Goal: Transaction & Acquisition: Book appointment/travel/reservation

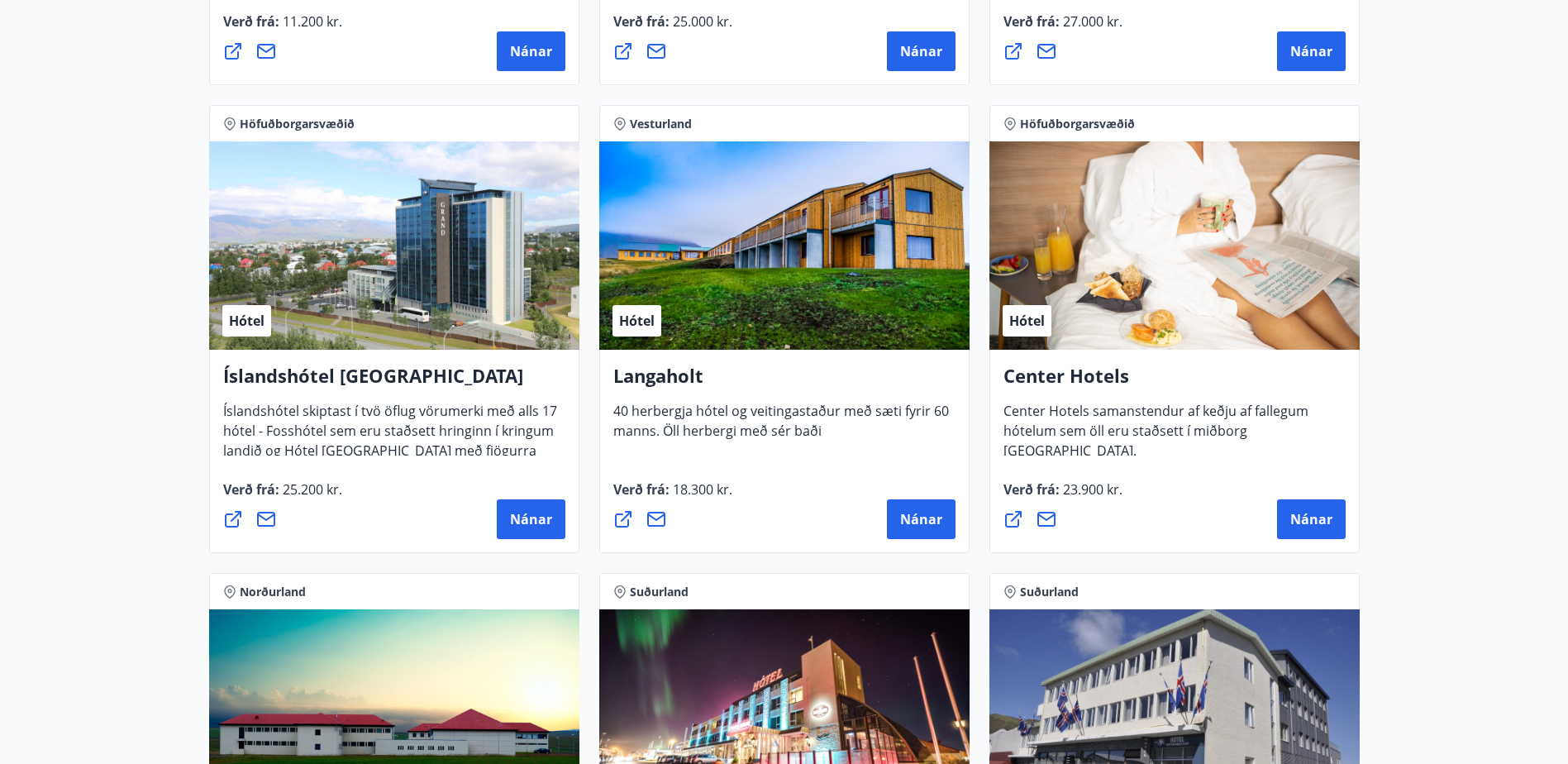
scroll to position [3472, 0]
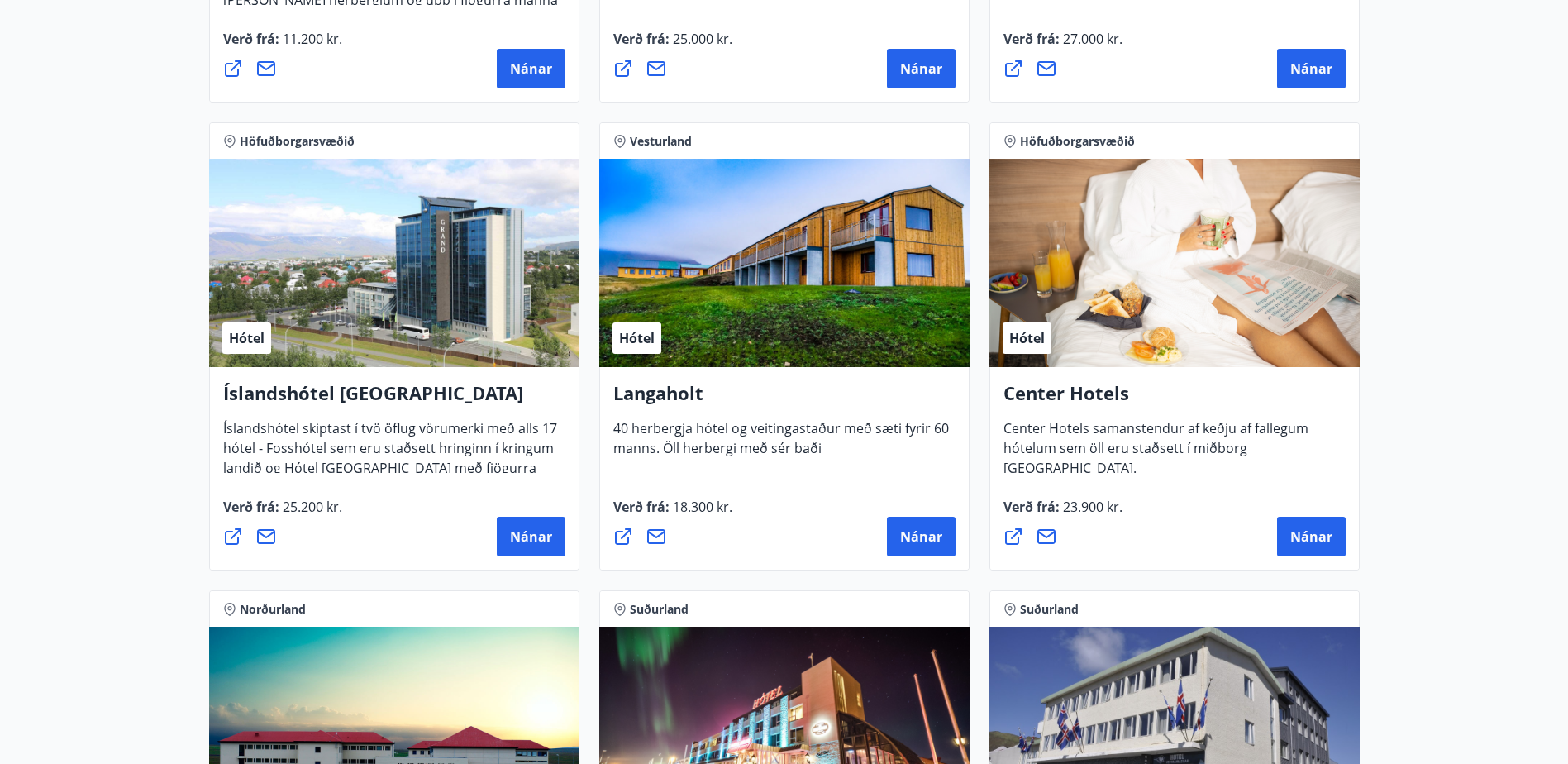
click at [1218, 298] on div "Hótel" at bounding box center [1175, 263] width 371 height 209
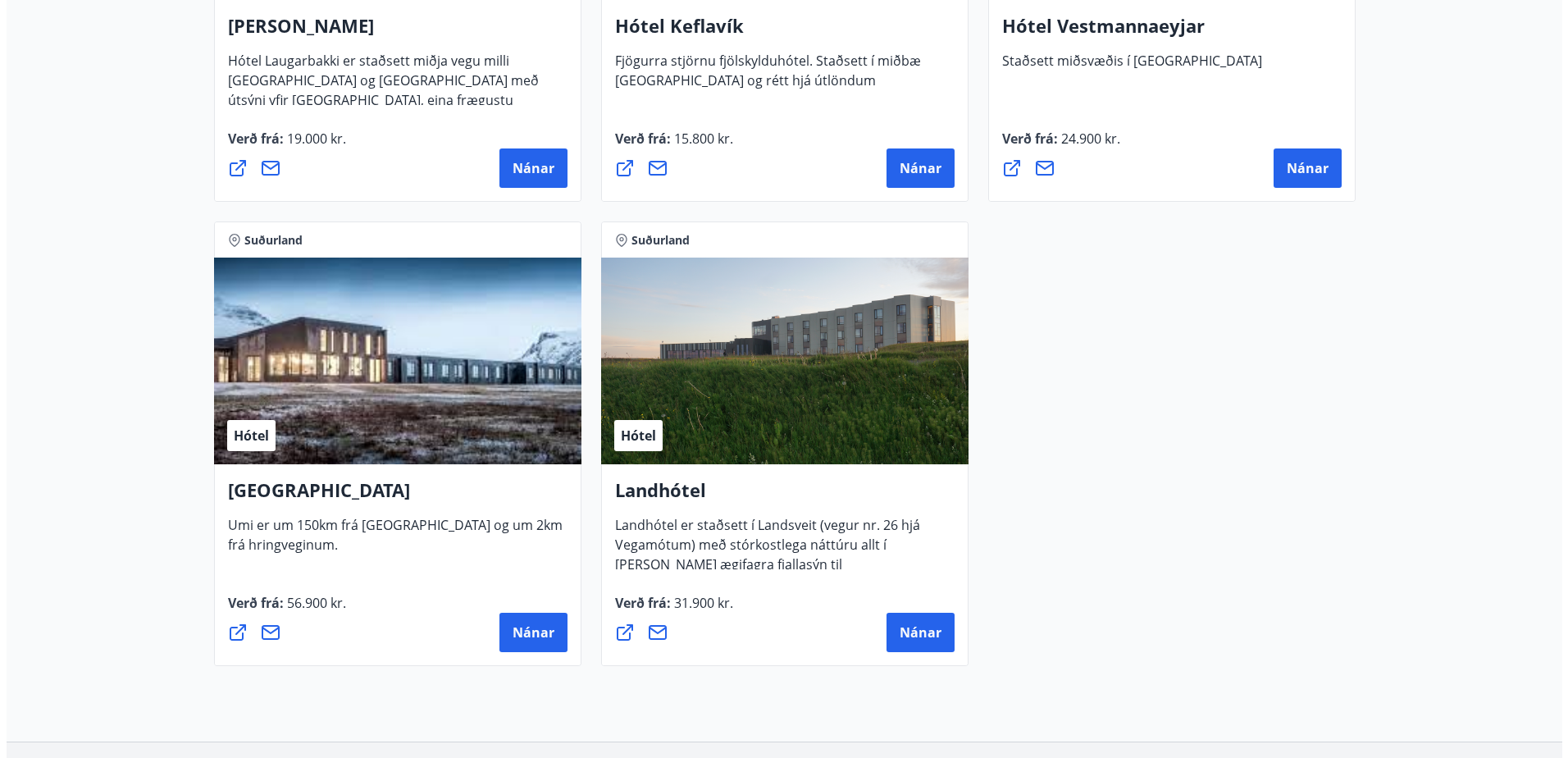
scroll to position [4231, 0]
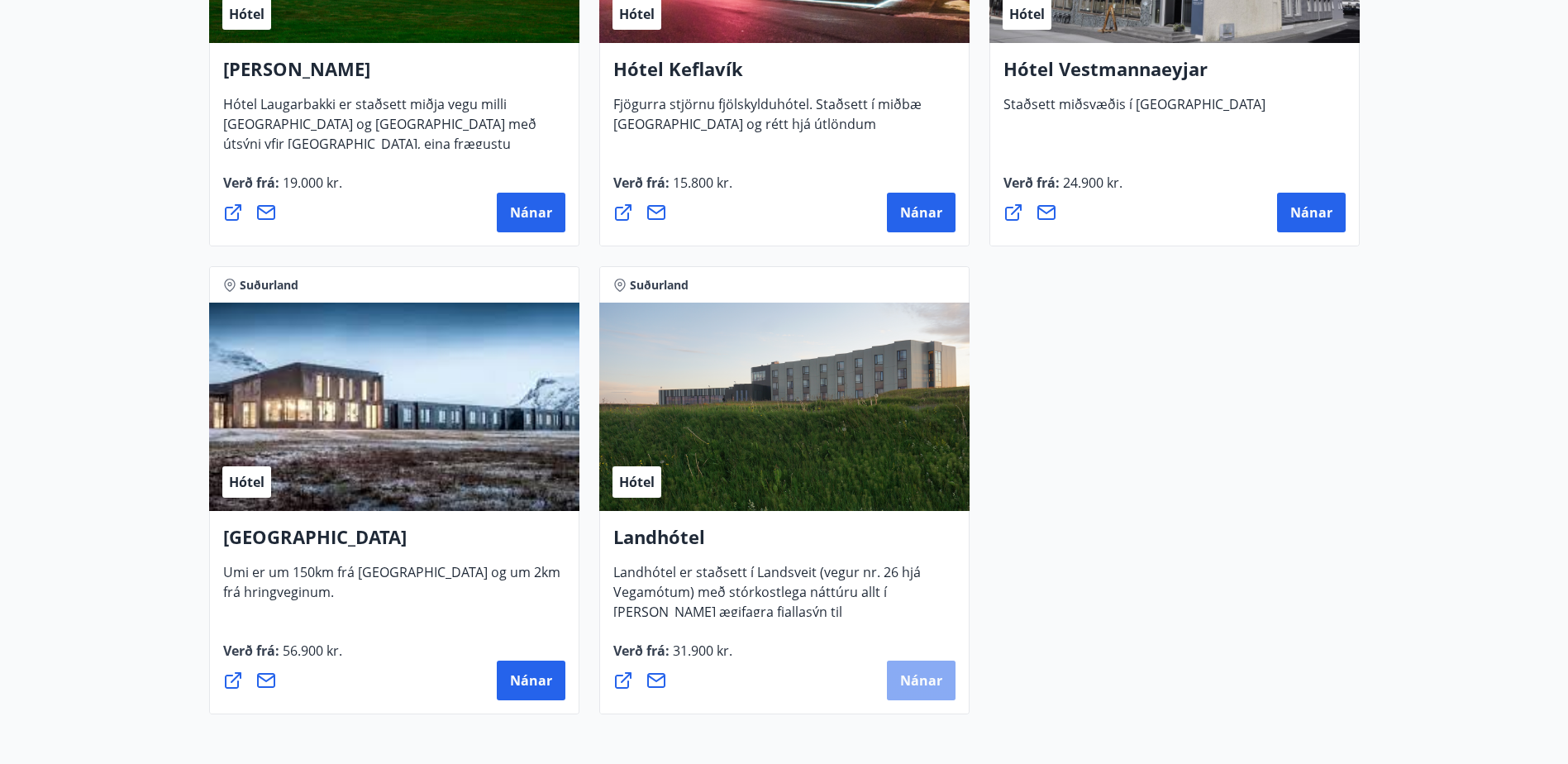
click at [900, 677] on span "Nánar" at bounding box center [921, 681] width 42 height 18
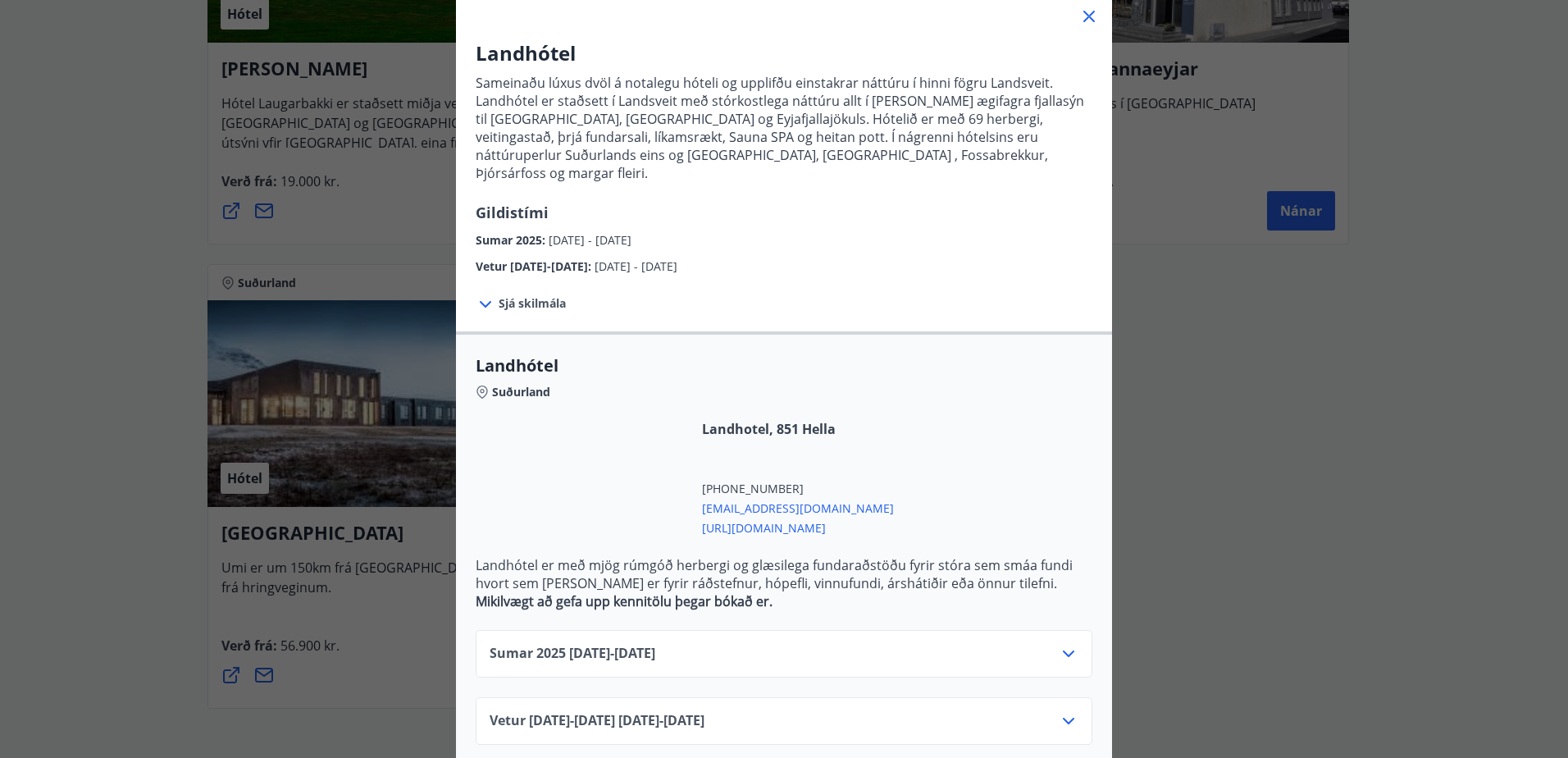
scroll to position [105, 0]
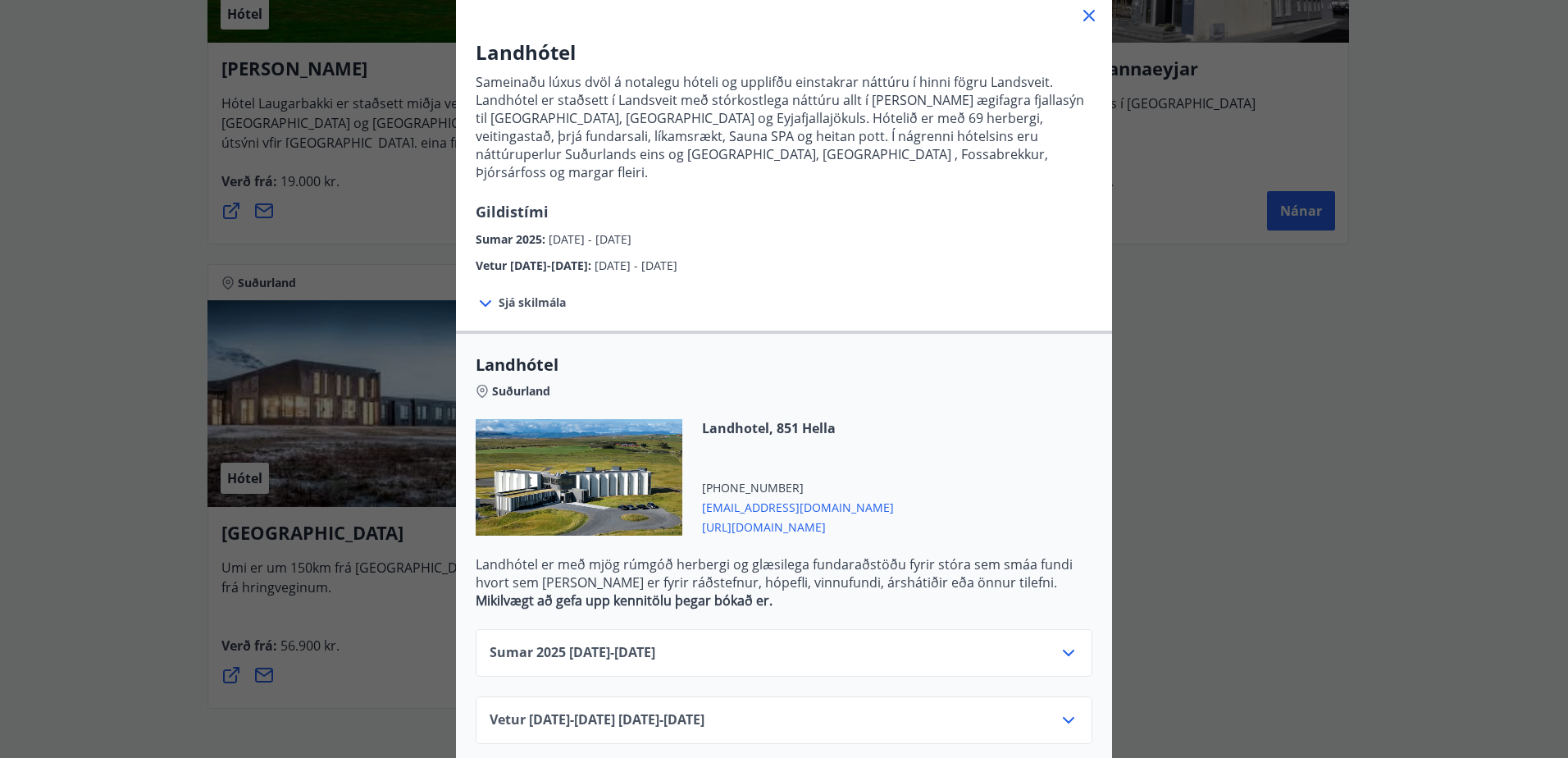
click at [854, 643] on div "Sumar 2025 01.06.25 - 15.09.25" at bounding box center [784, 658] width 588 height 33
click at [1070, 643] on icon at bounding box center [1068, 653] width 20 height 20
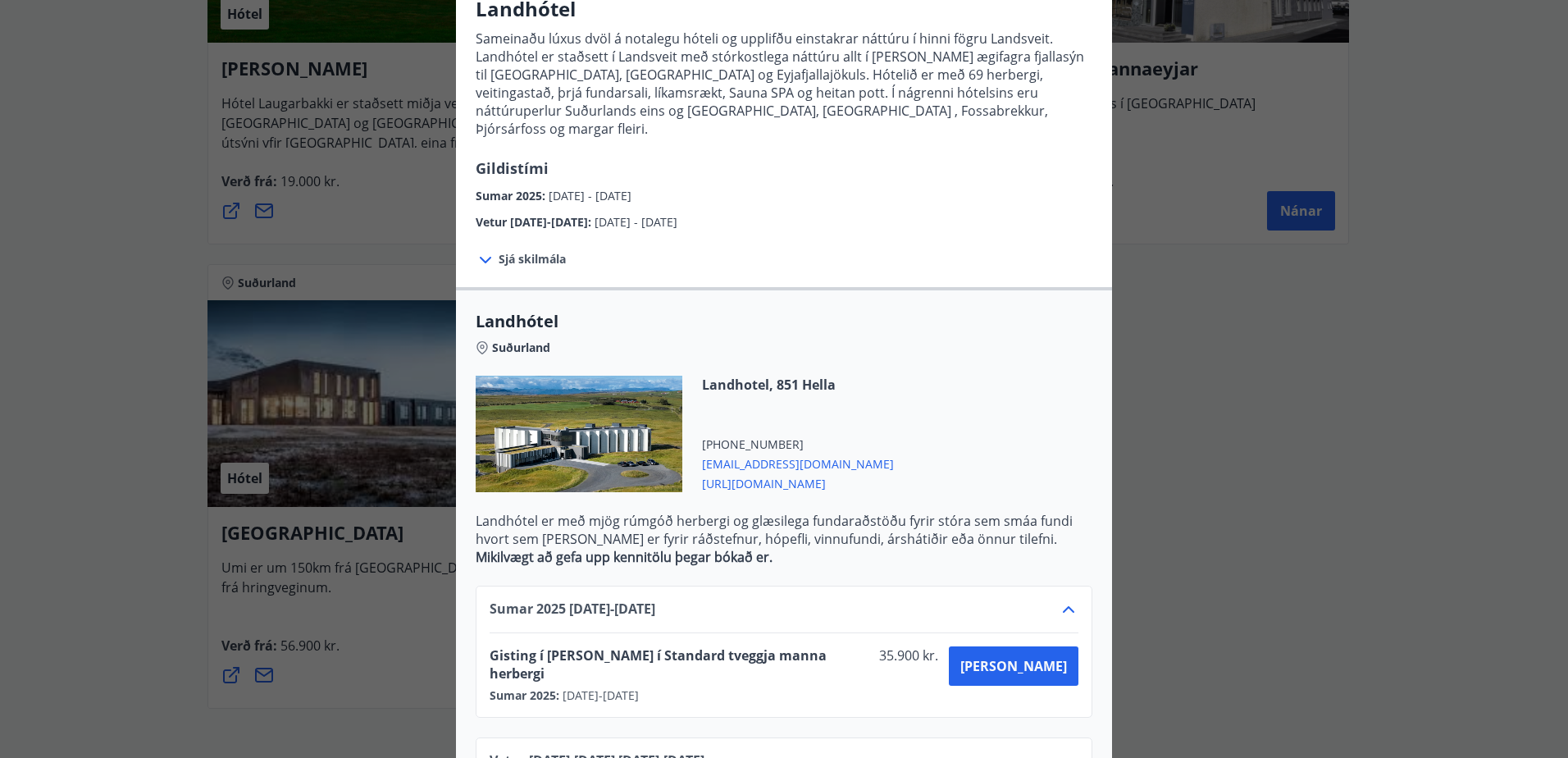
scroll to position [172, 0]
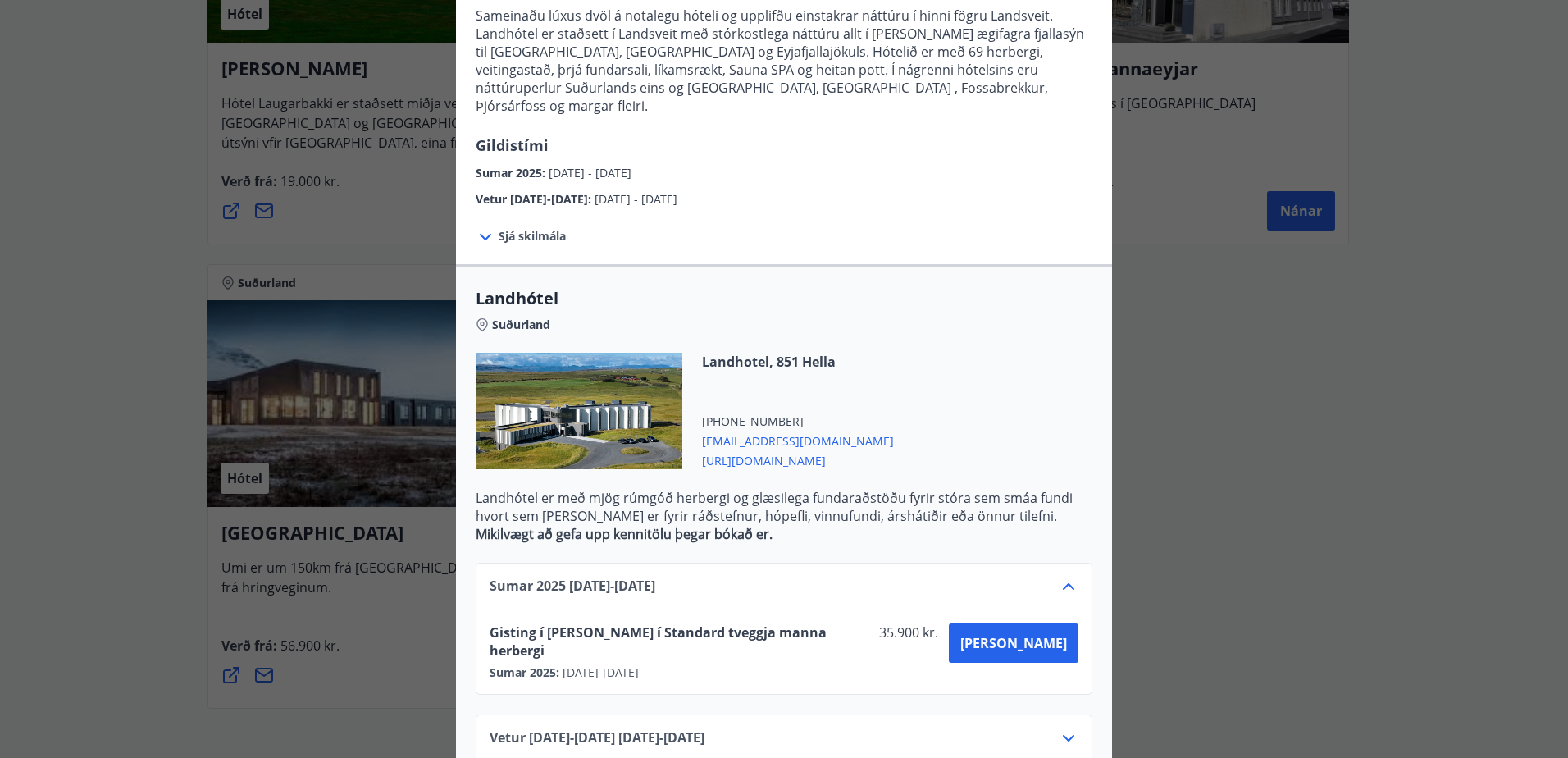
click at [1067, 728] on icon at bounding box center [1068, 738] width 20 height 20
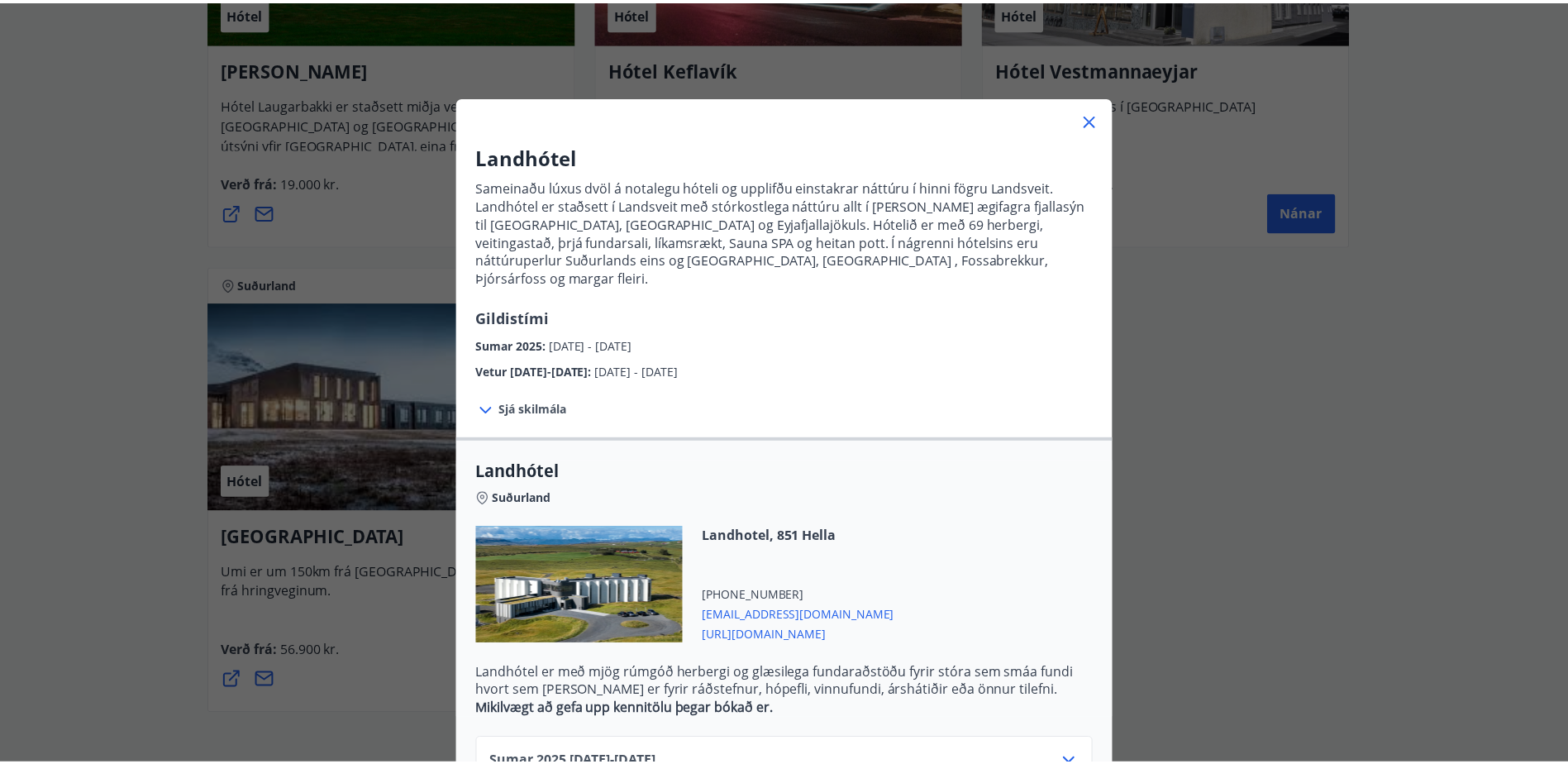
scroll to position [0, 0]
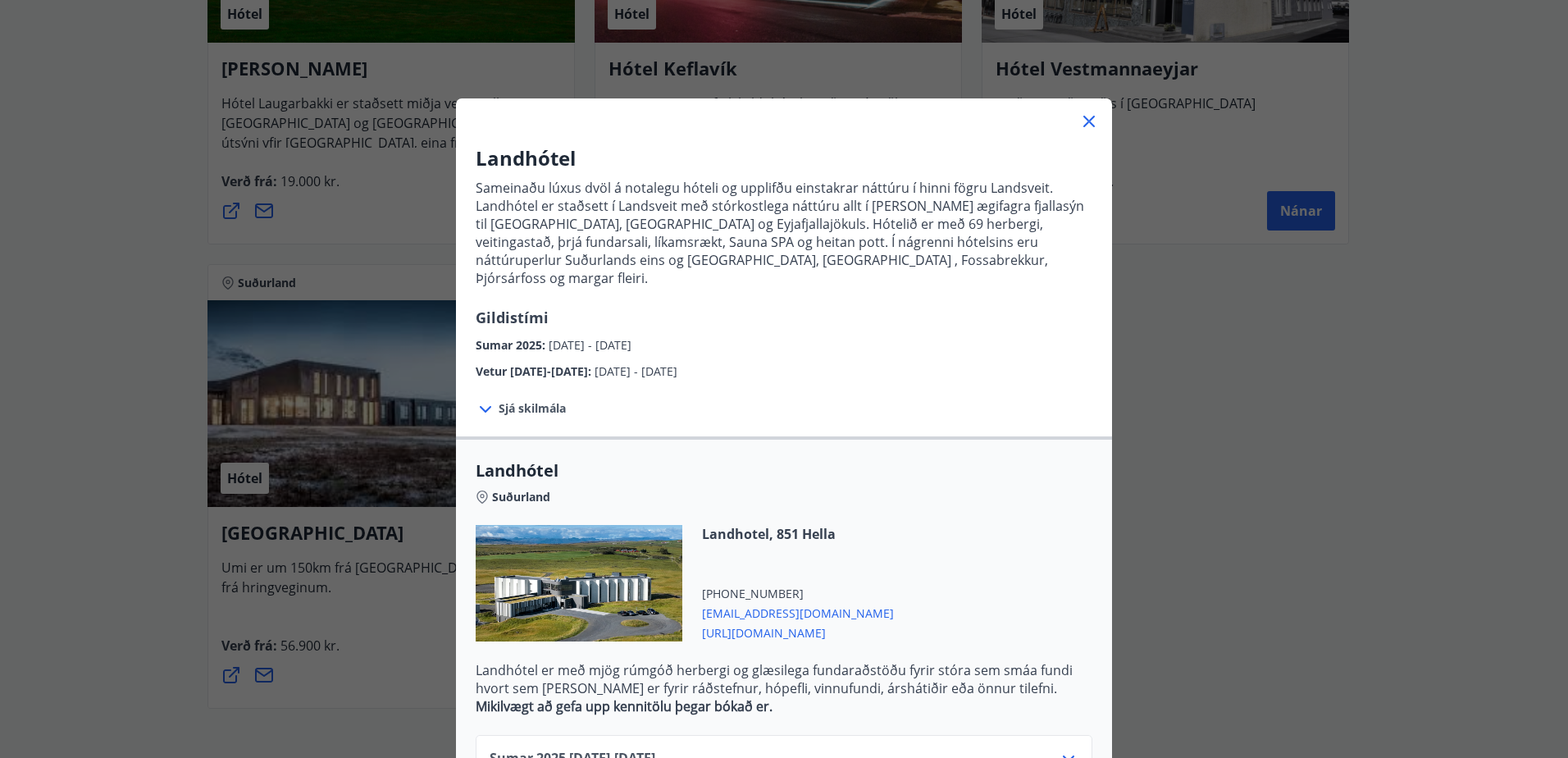
click at [1246, 377] on div "Landhótel Sameinaðu lúxus dvöl á notalegu hóteli og upplifðu einstakrar náttúru…" at bounding box center [784, 379] width 1568 height 758
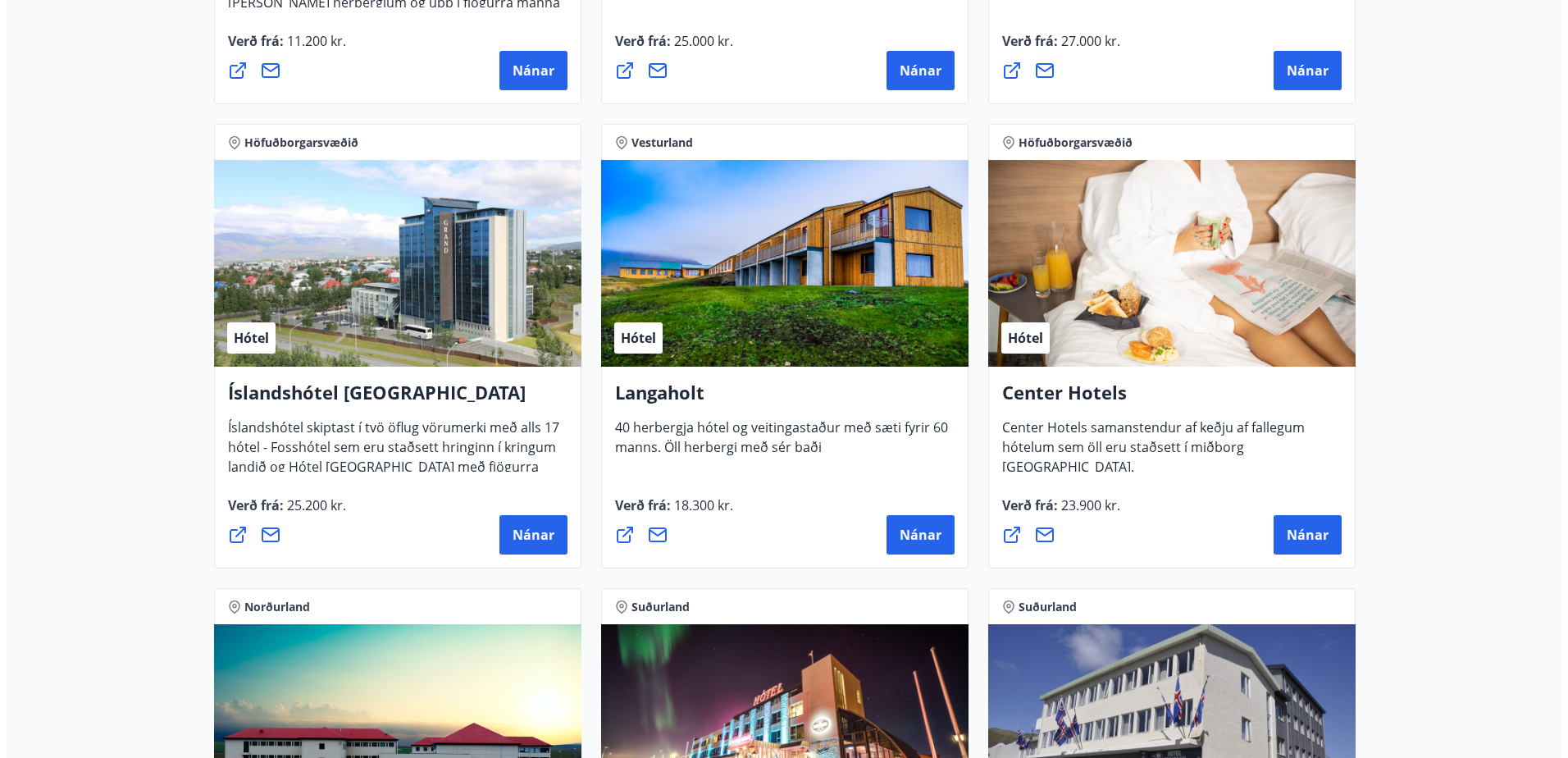
scroll to position [3411, 0]
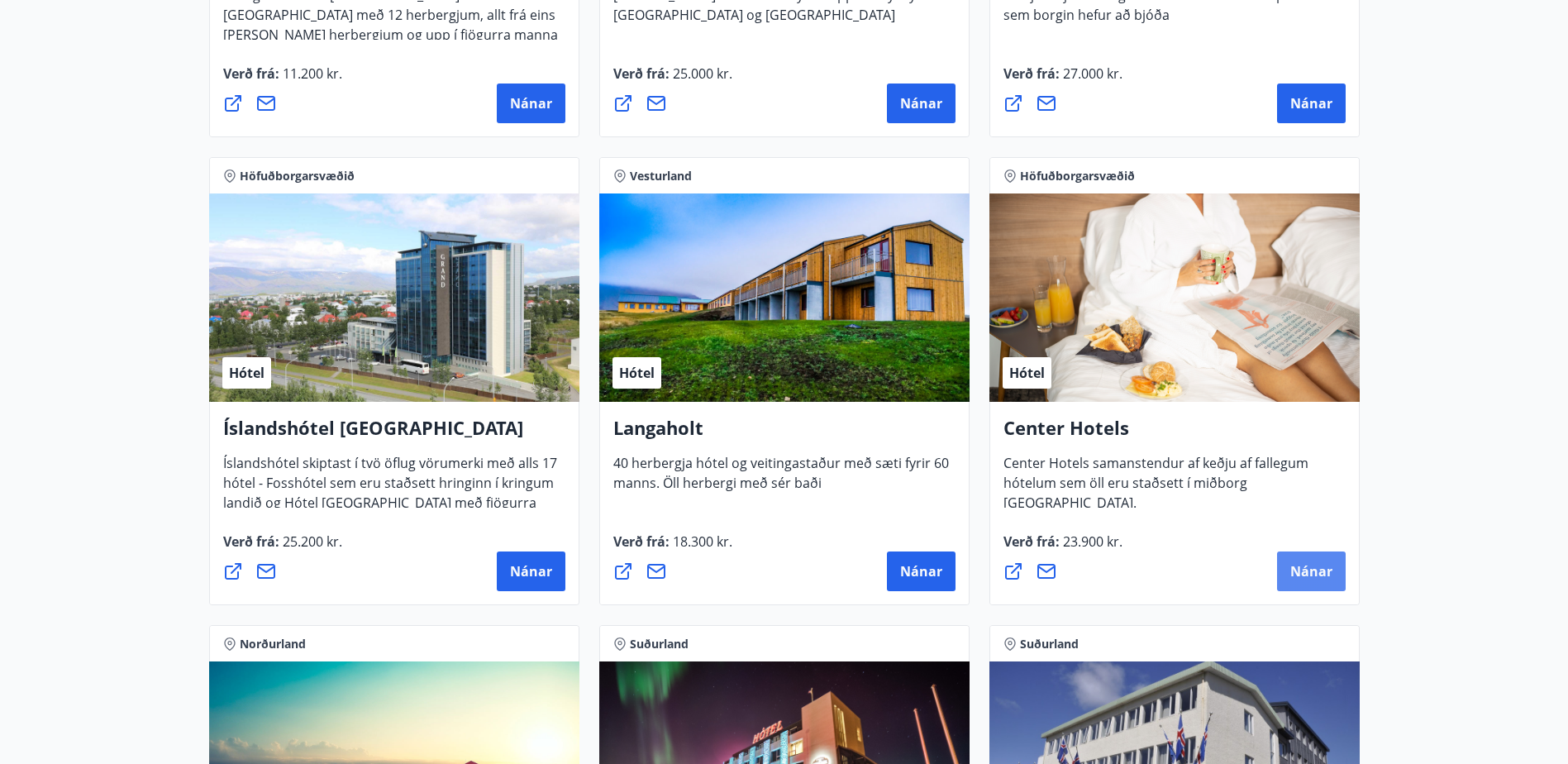
click at [1328, 570] on span "Nánar" at bounding box center [1312, 571] width 42 height 18
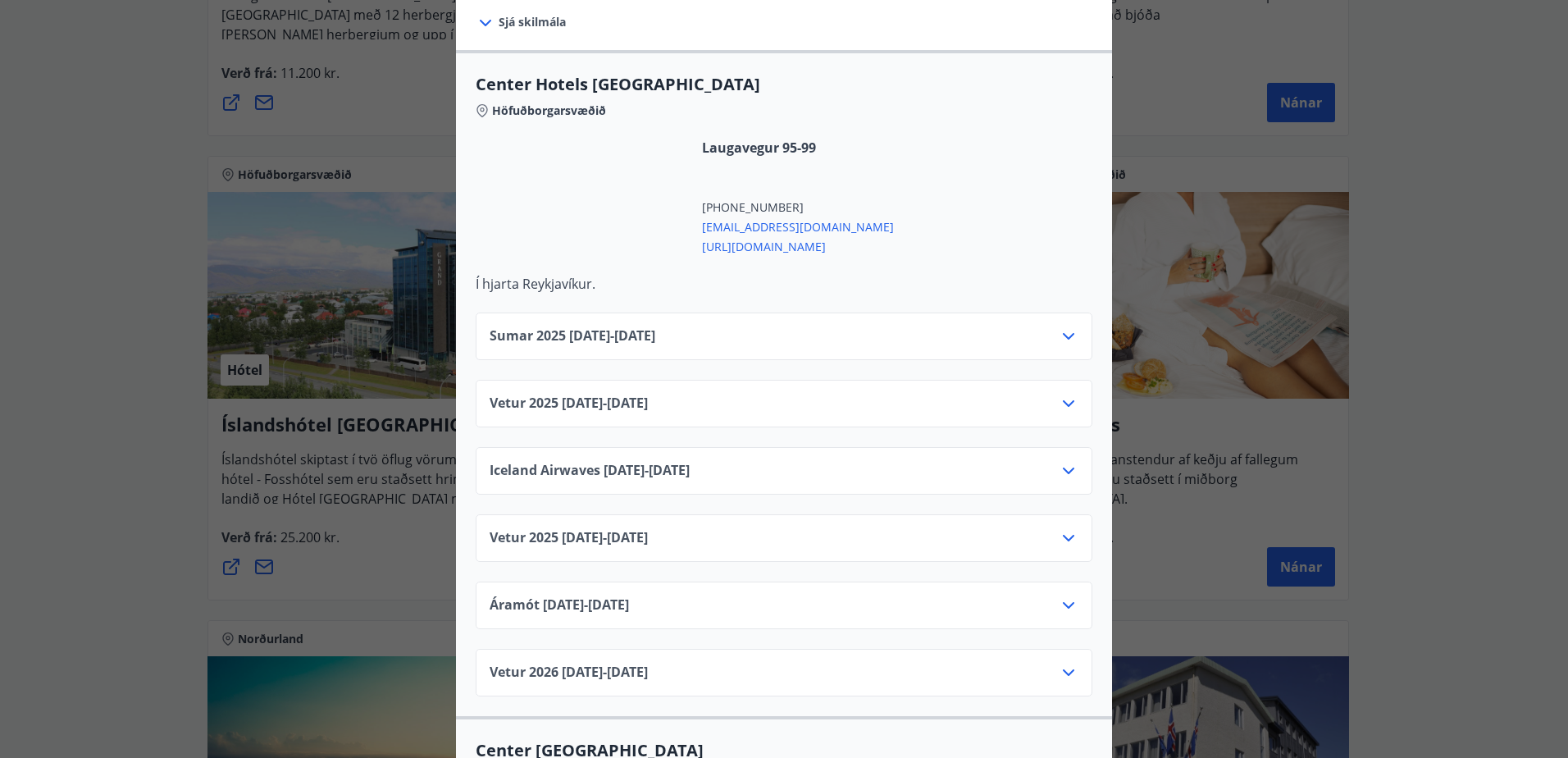
scroll to position [574, 0]
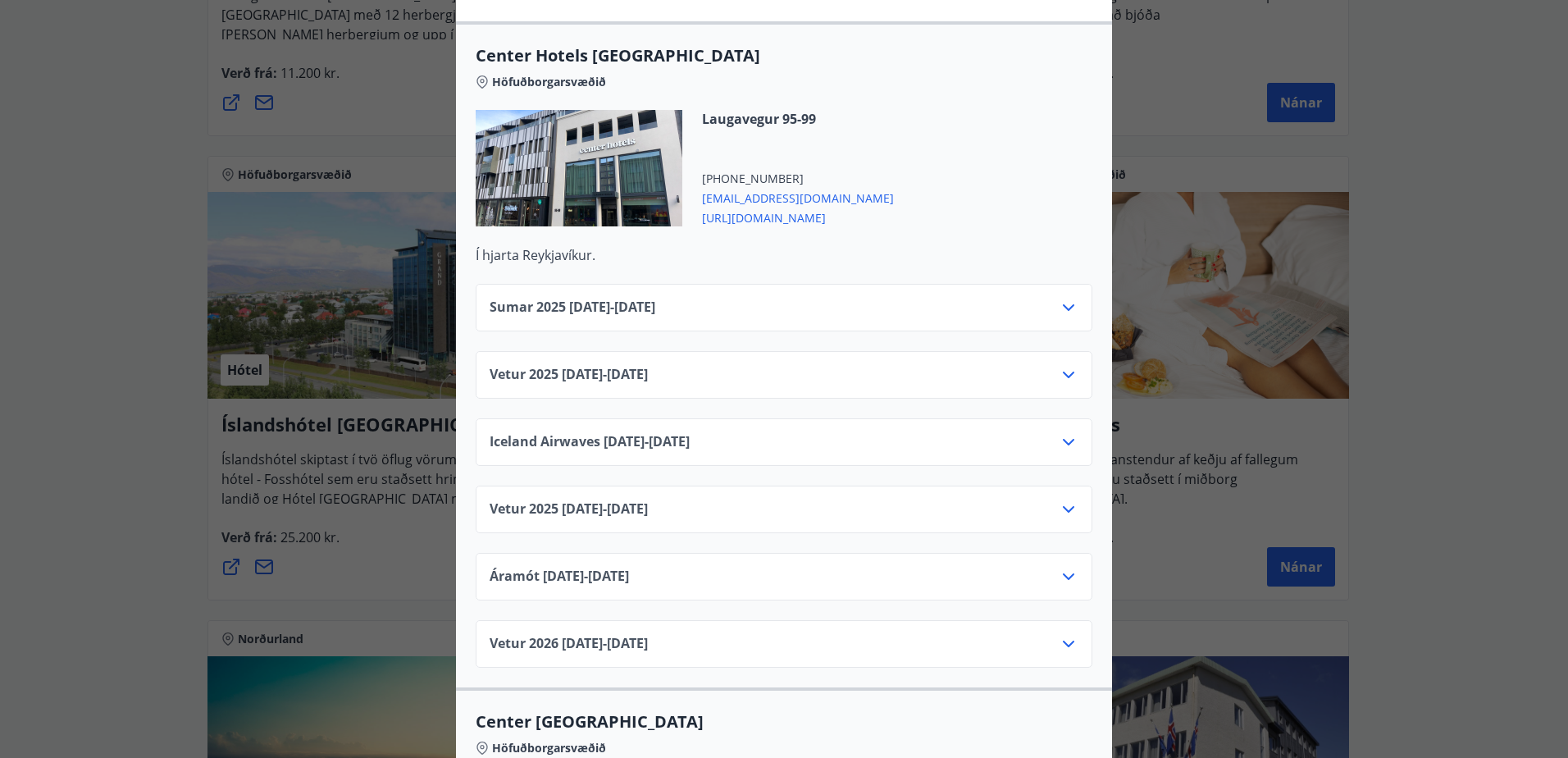
click at [859, 298] on div "Sumar 2025 01.06.25 - 30.09.25" at bounding box center [784, 313] width 588 height 33
click at [1062, 305] on icon at bounding box center [1068, 308] width 12 height 7
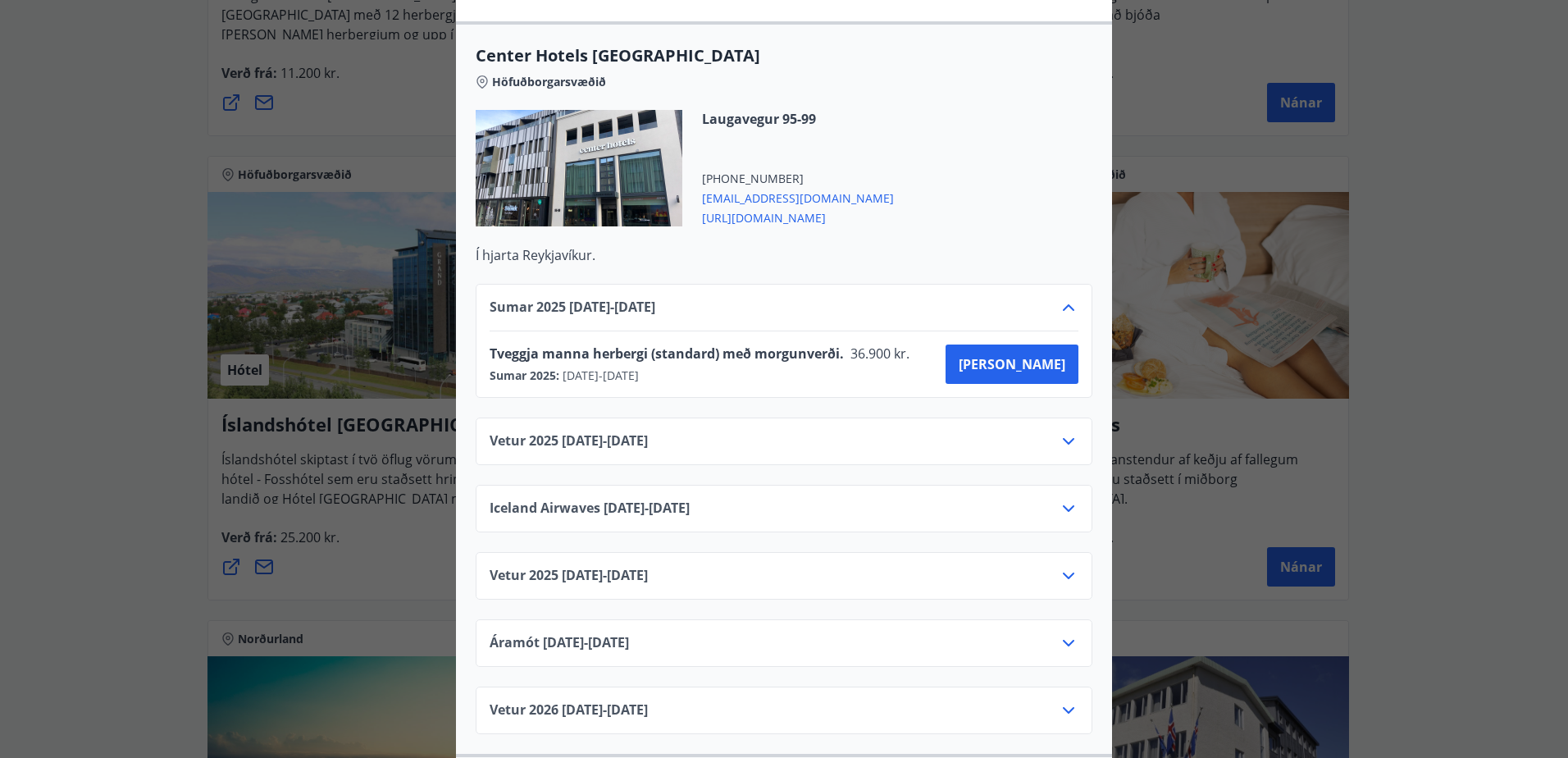
click at [1062, 305] on icon at bounding box center [1068, 308] width 12 height 7
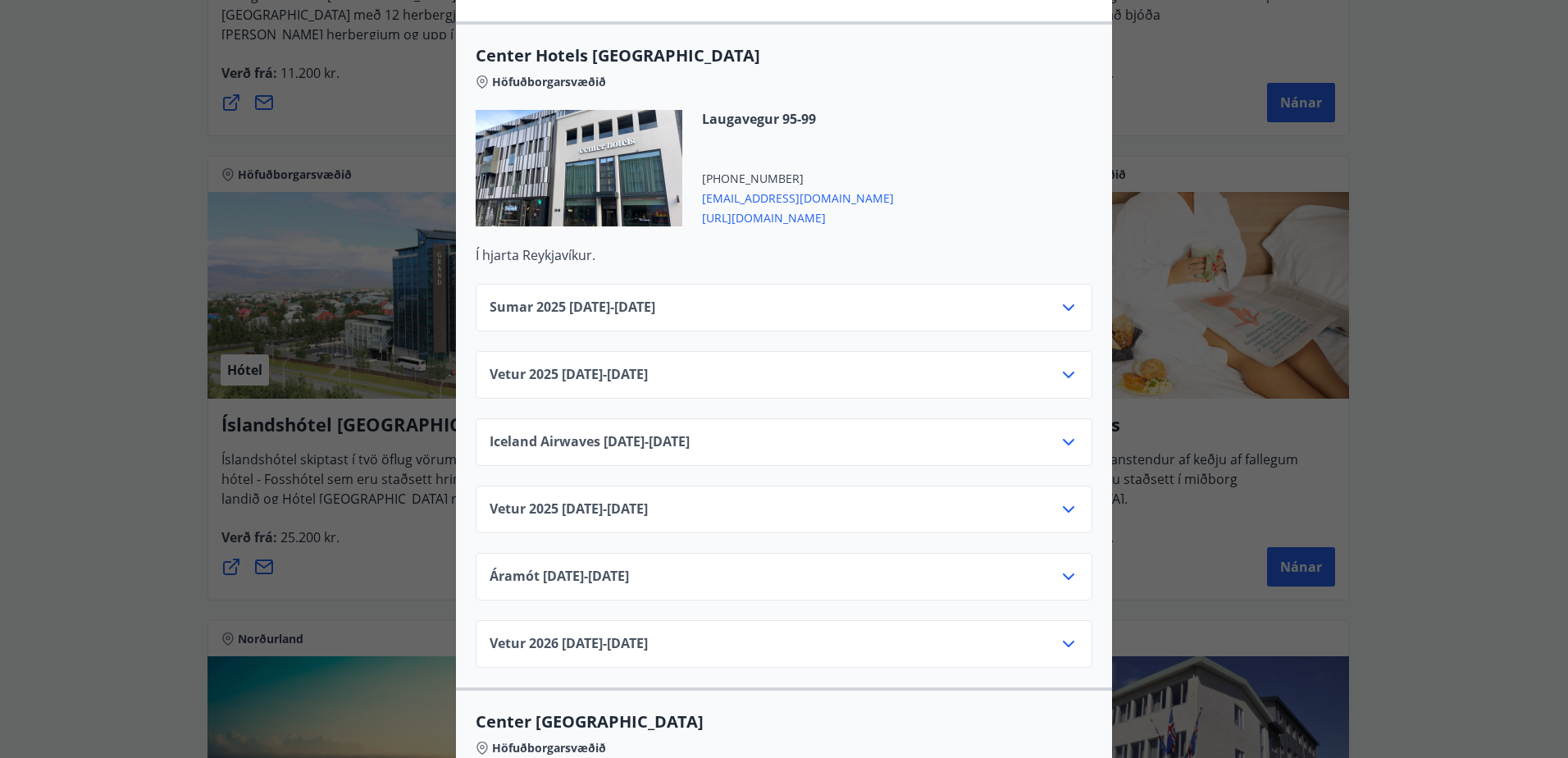
click at [1435, 293] on div "Center Hotels Verð er með morgunverði inniföldum og miðast við Standard Double/…" at bounding box center [784, 379] width 1568 height 758
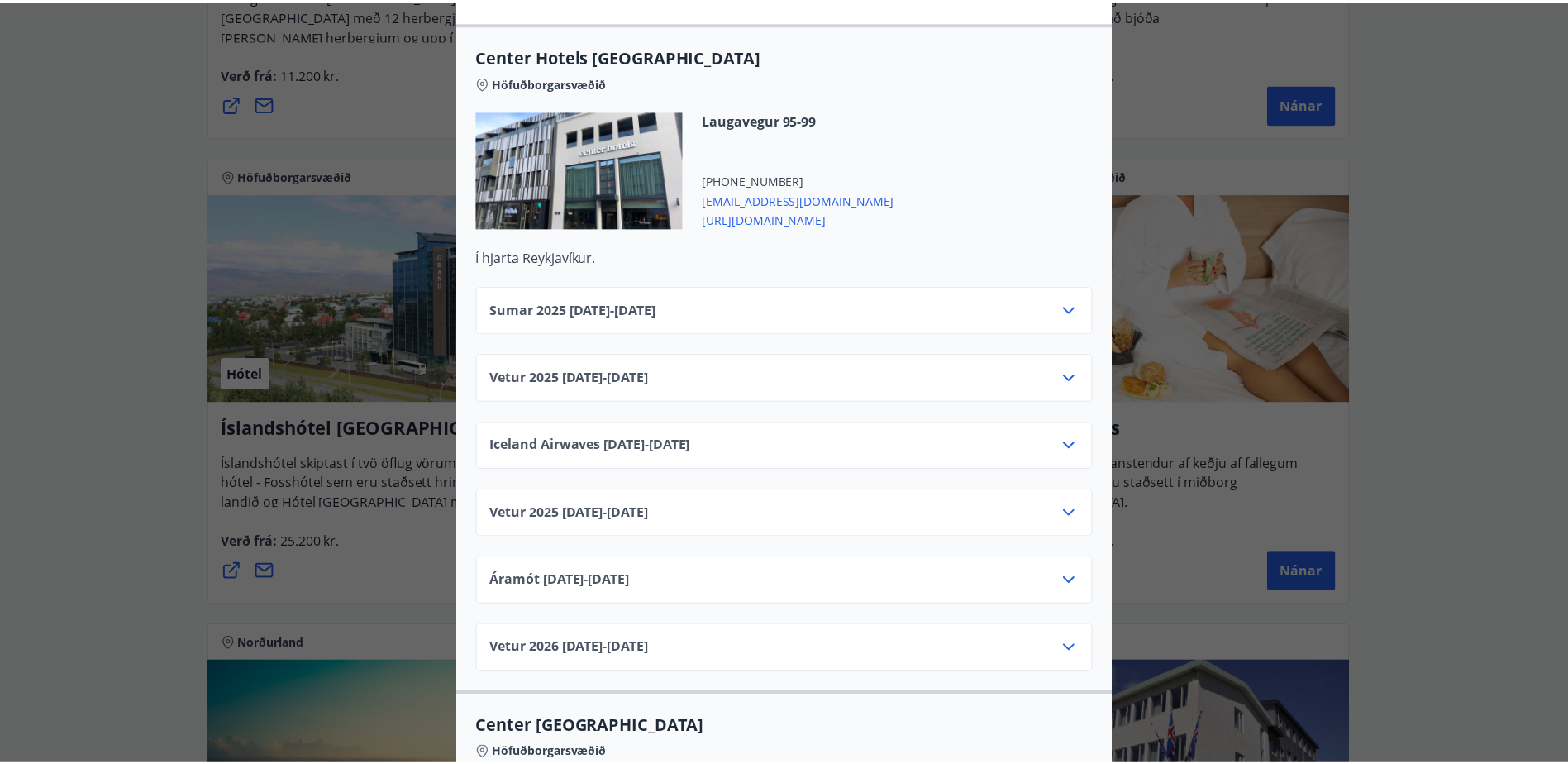
scroll to position [0, 0]
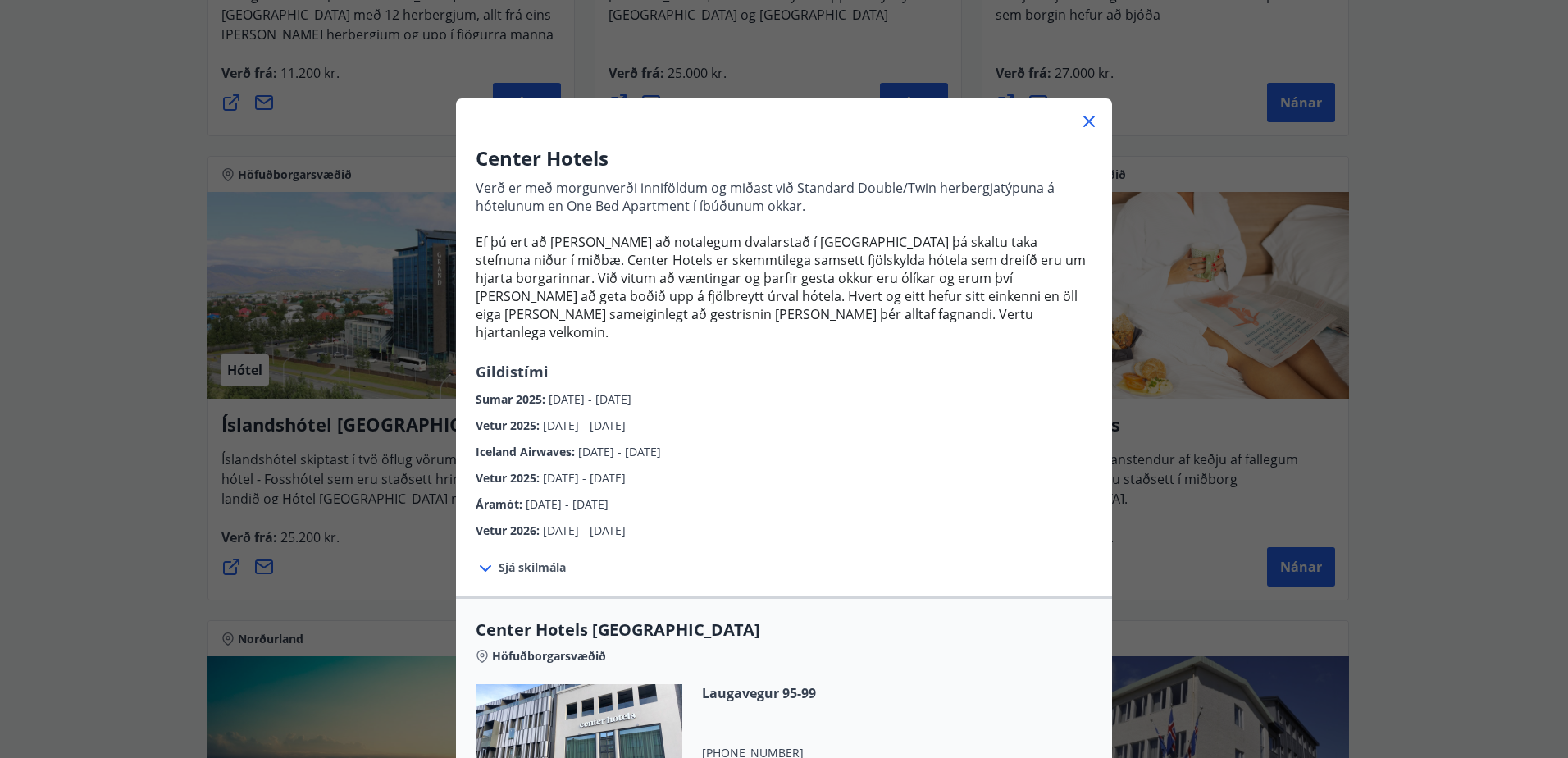
click at [1093, 114] on div at bounding box center [784, 114] width 656 height 33
click at [1084, 125] on icon at bounding box center [1089, 121] width 20 height 20
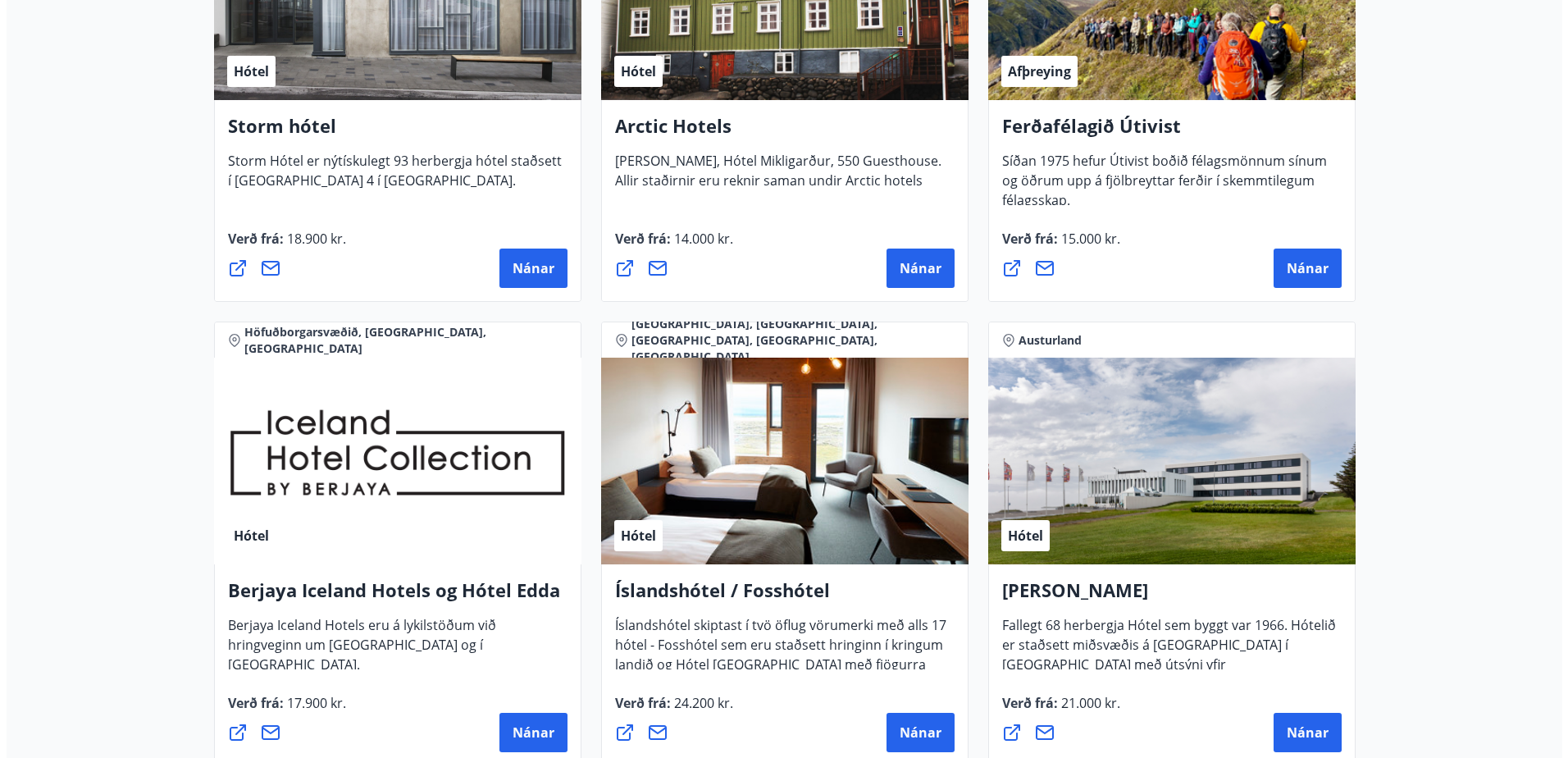
scroll to position [1934, 0]
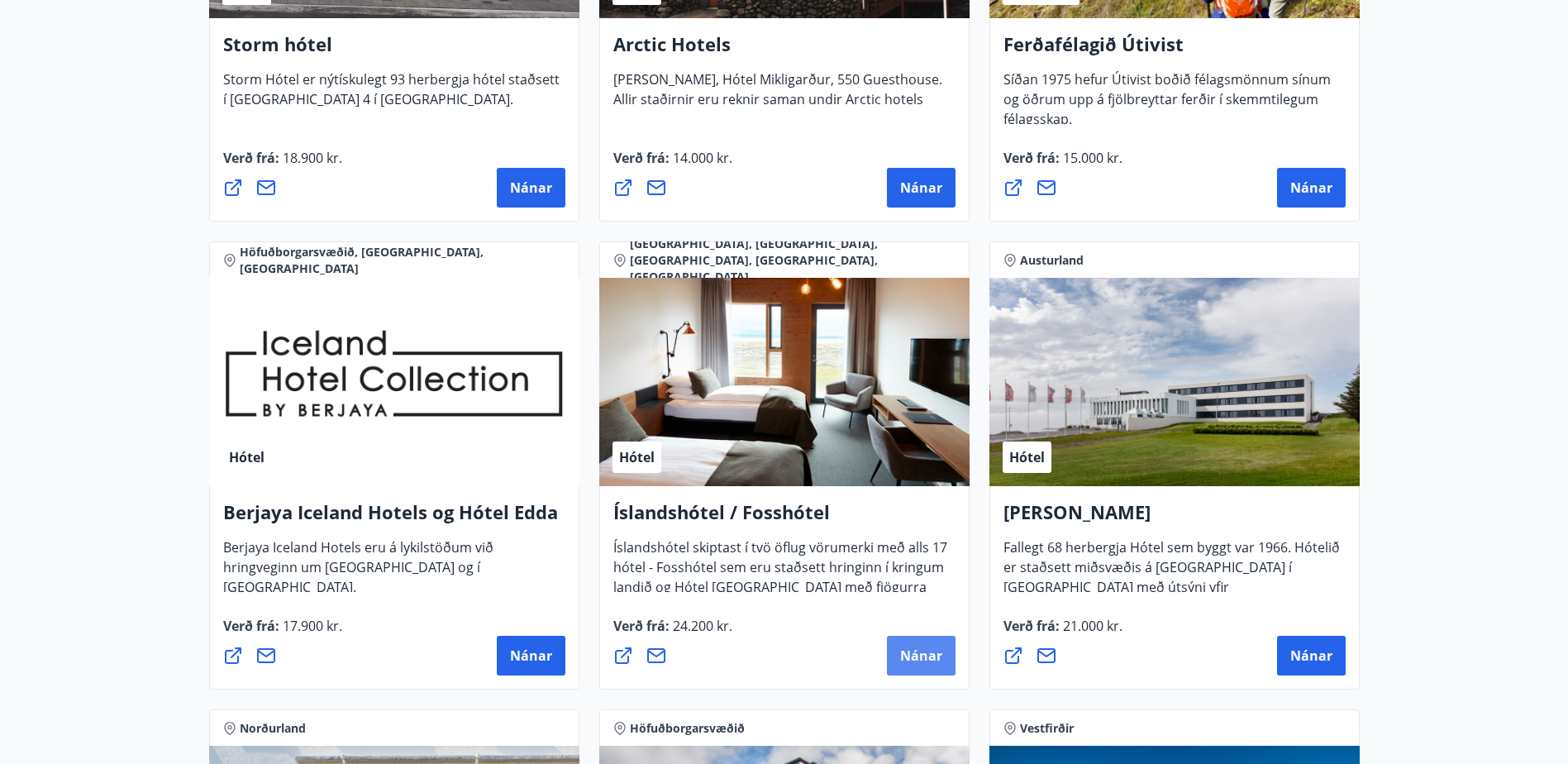
click at [948, 656] on button "Nánar" at bounding box center [921, 656] width 69 height 40
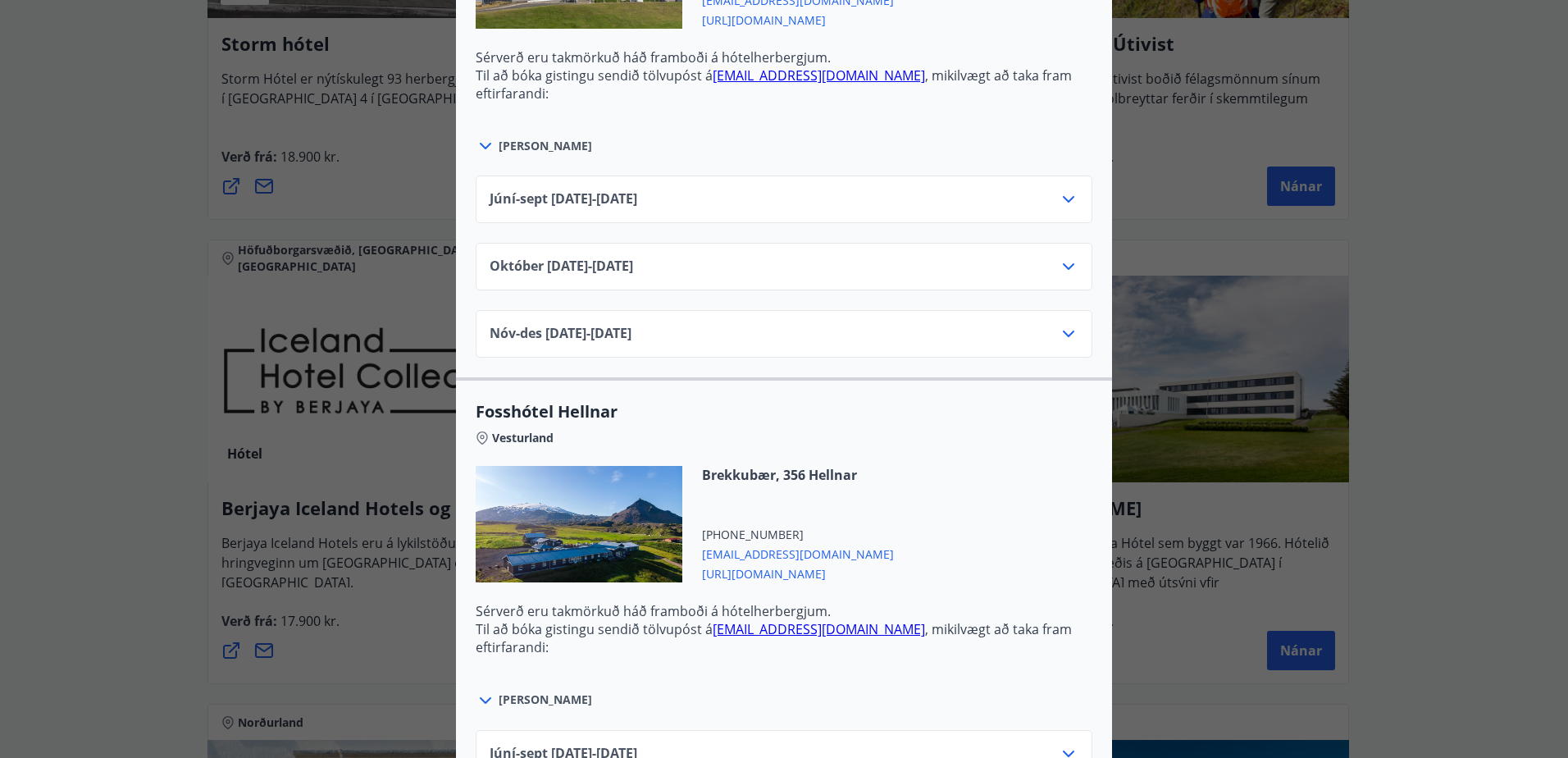
scroll to position [1312, 0]
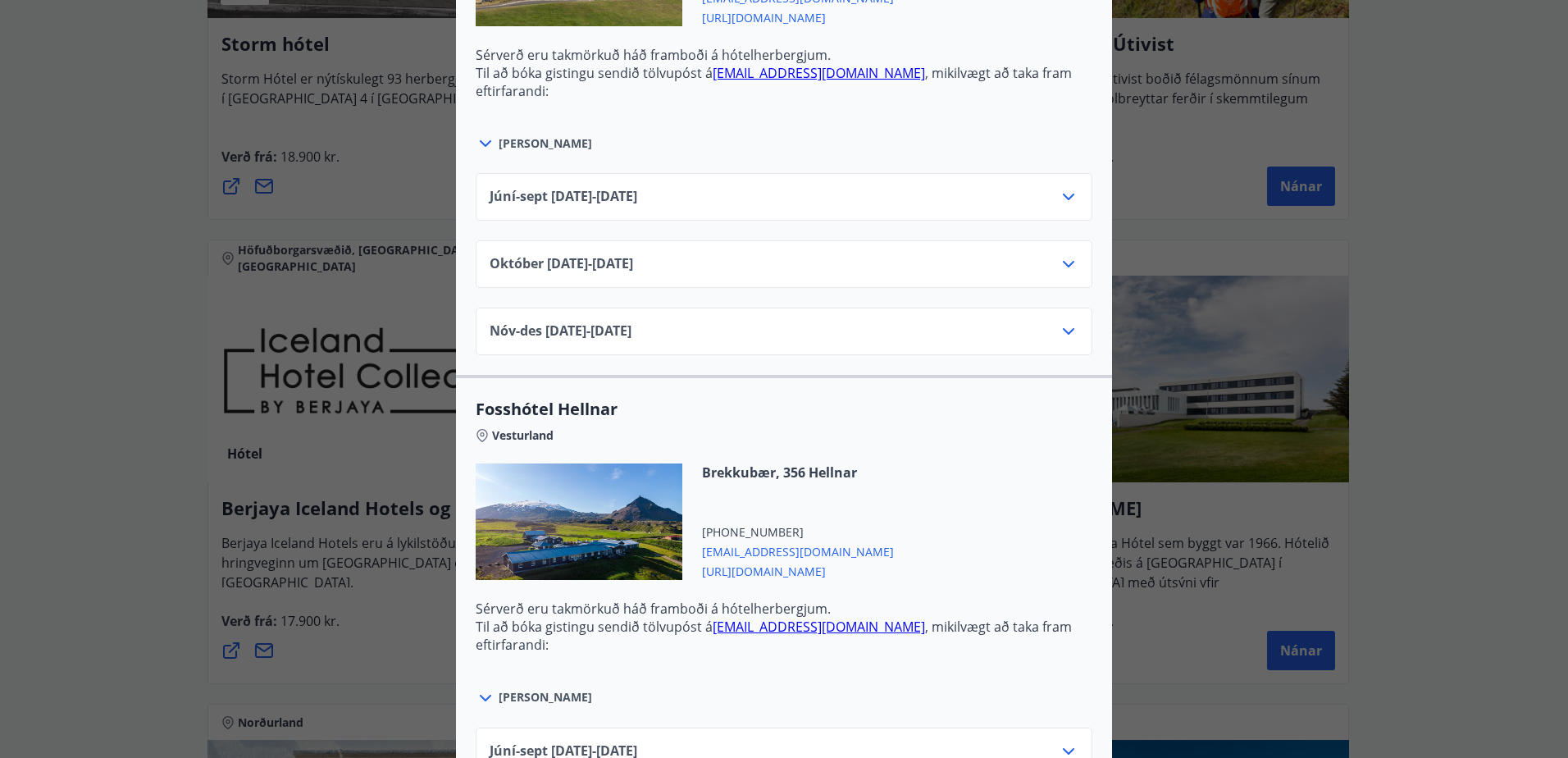
click at [836, 188] on div "Júní-sept 01.06.25 - 30.09.25" at bounding box center [784, 203] width 588 height 33
click at [1058, 192] on icon at bounding box center [1068, 197] width 20 height 20
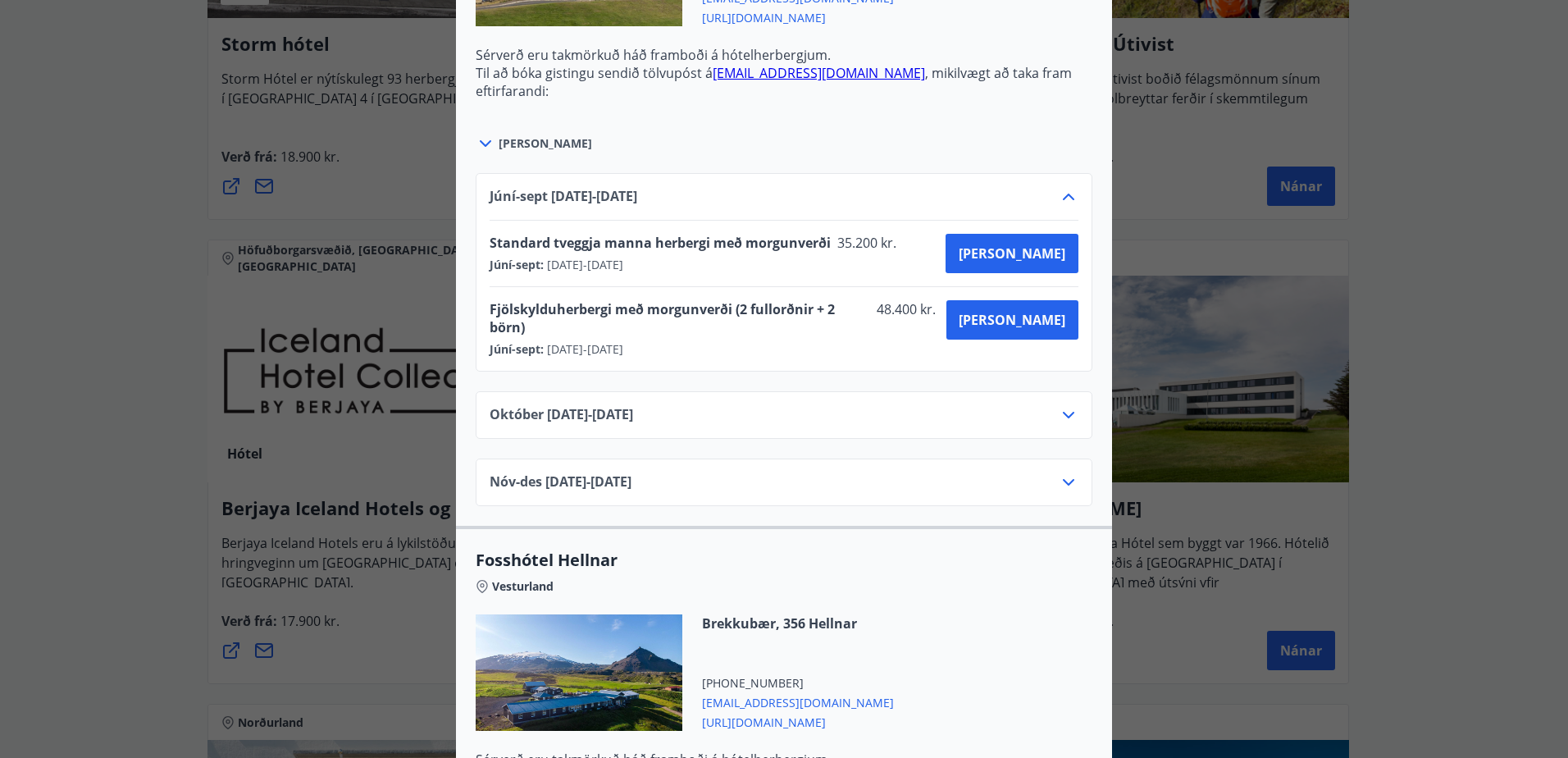
click at [1058, 192] on icon at bounding box center [1068, 197] width 20 height 20
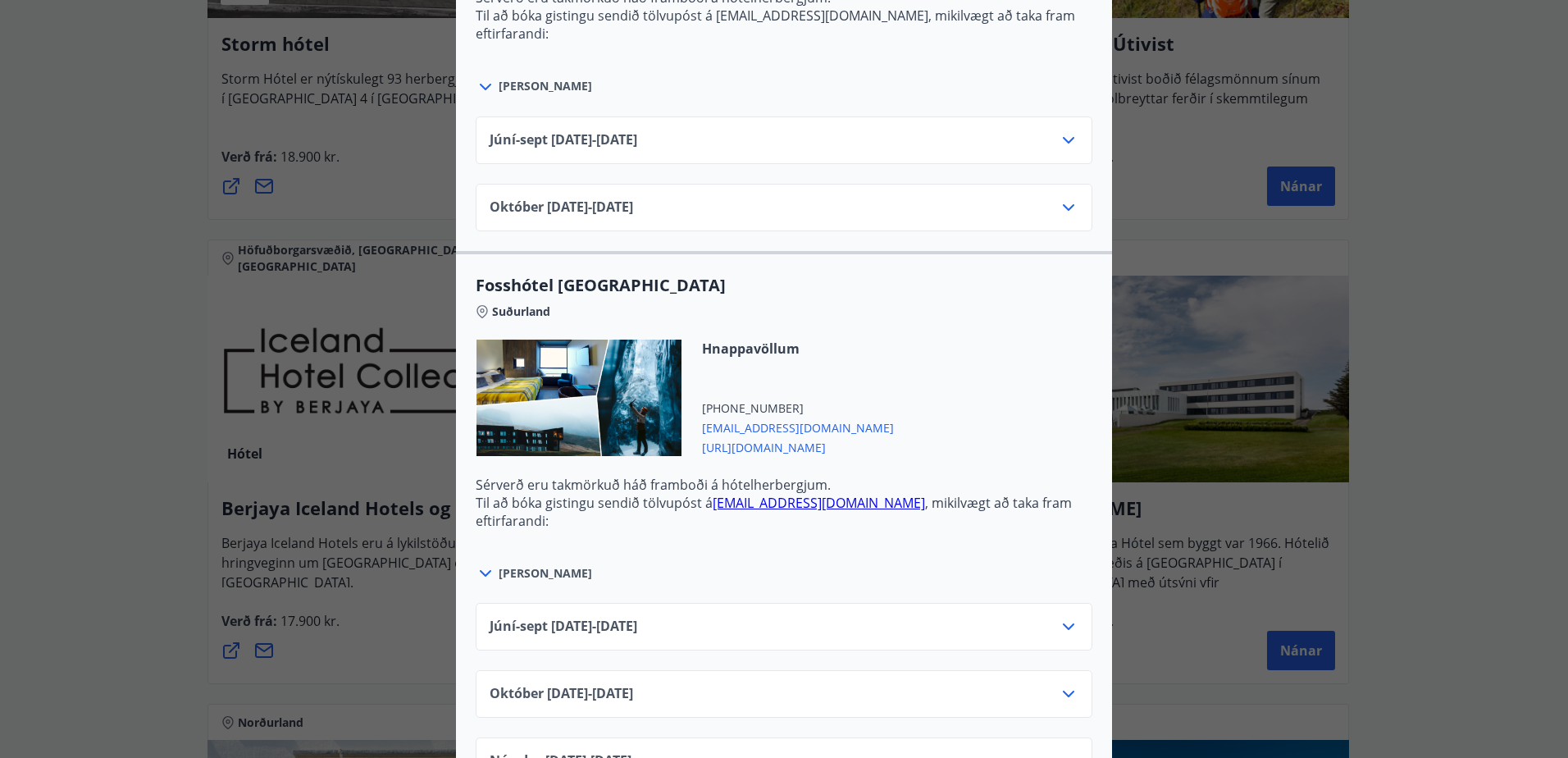
scroll to position [4511, 0]
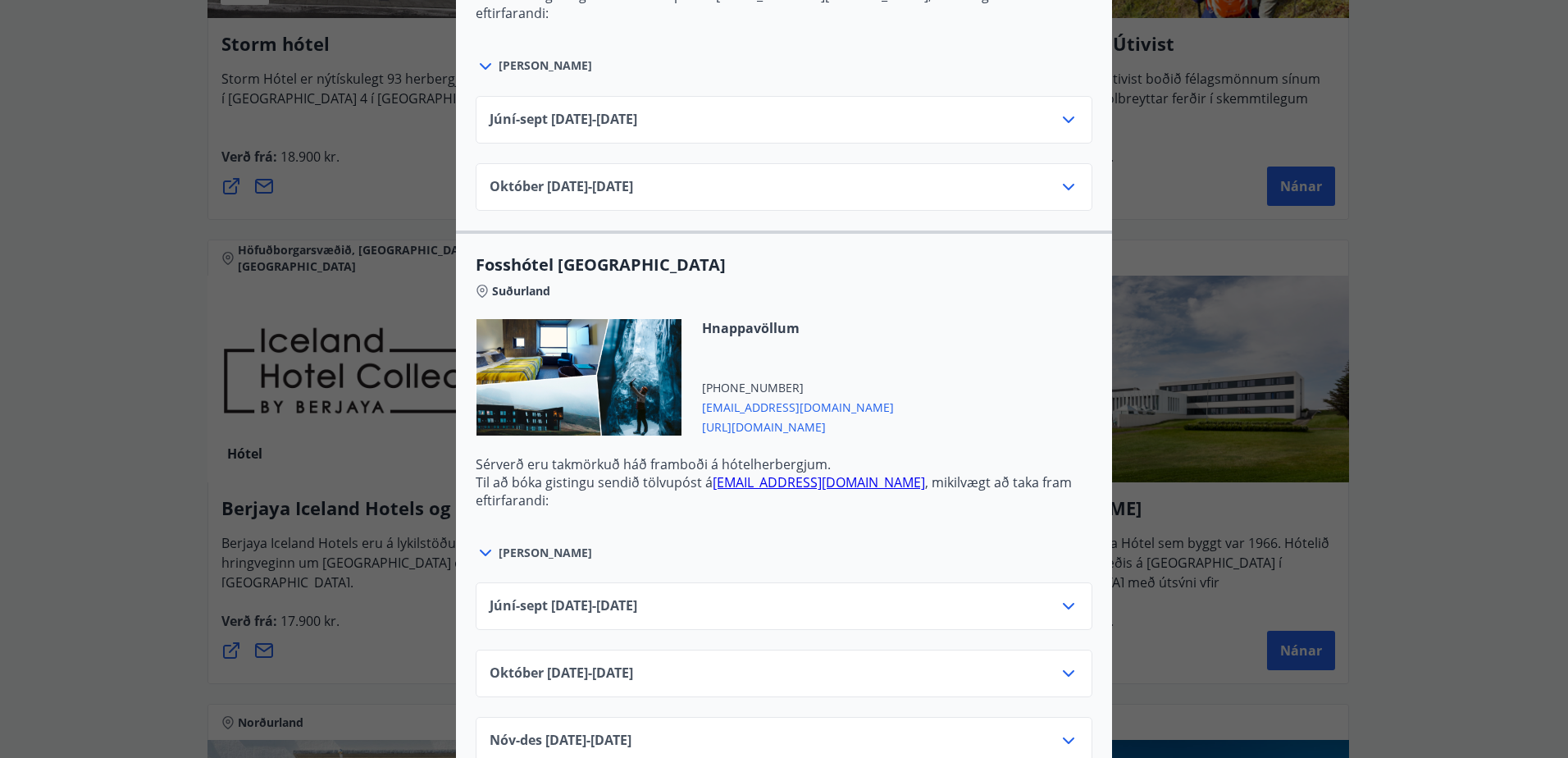
click at [1422, 245] on div "Íslandshótel / Fosshótel Ekki er hægt að nýta Ferðaávísun fyrir bókanir sem eru…" at bounding box center [784, 379] width 1568 height 758
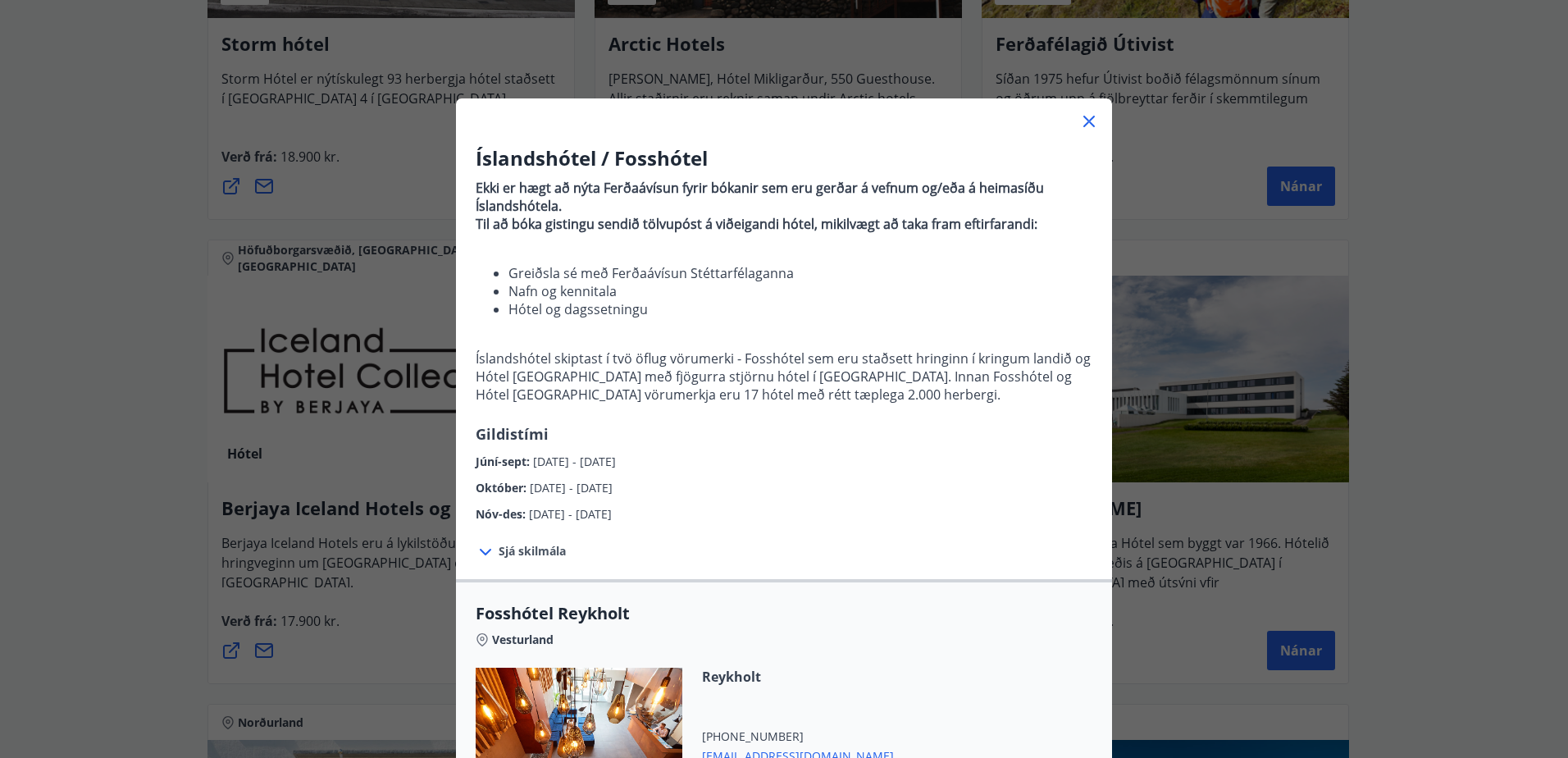
click at [1106, 114] on div at bounding box center [784, 114] width 656 height 33
click at [1089, 114] on icon at bounding box center [1089, 121] width 20 height 20
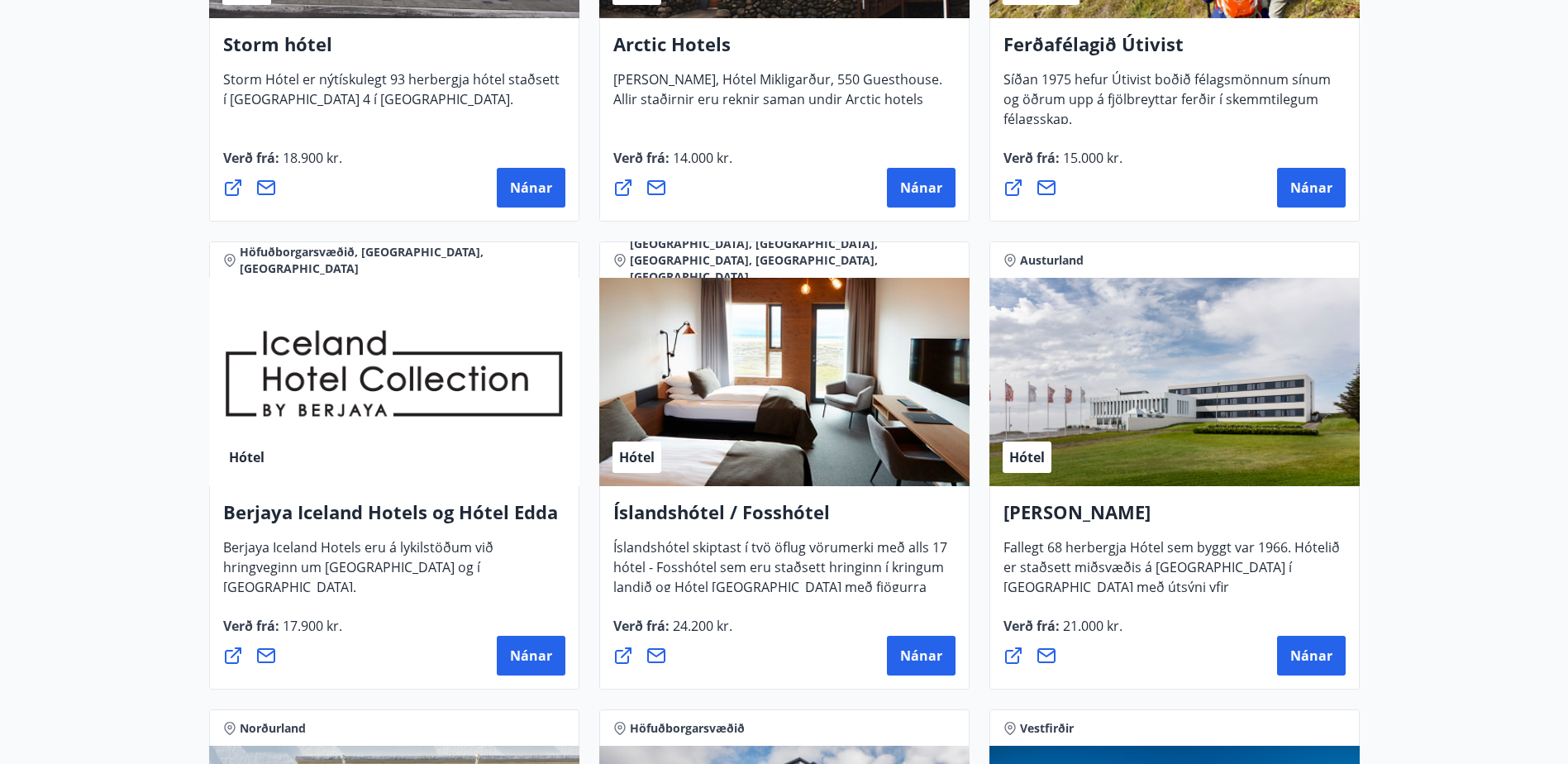
click at [540, 677] on div "Berjaya Iceland Hotels og Hótel Edda Berjaya Iceland Hotels eru á lykilstöðum v…" at bounding box center [394, 587] width 371 height 204
click at [533, 662] on span "Nánar" at bounding box center [531, 656] width 42 height 18
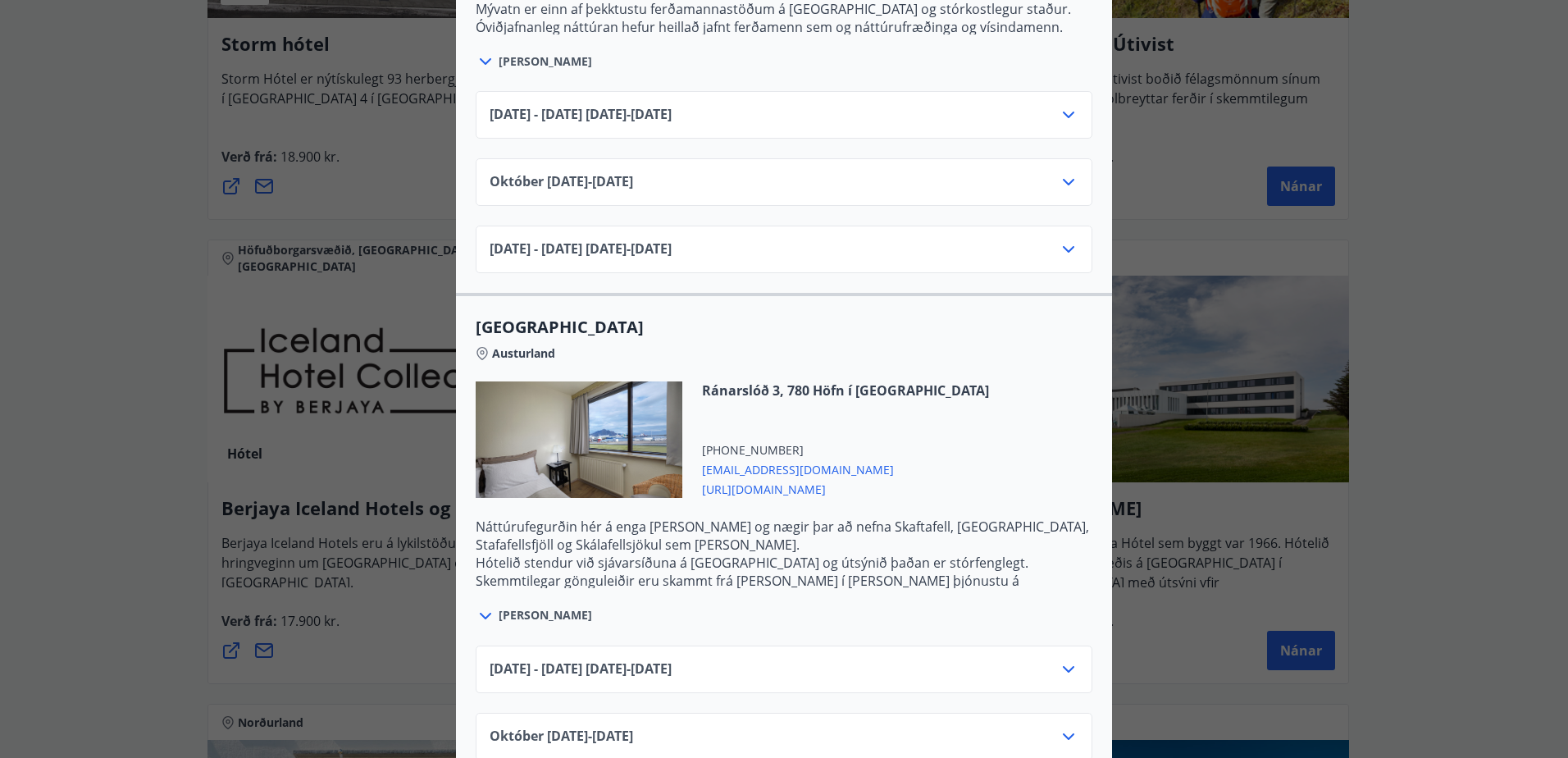
scroll to position [2297, 0]
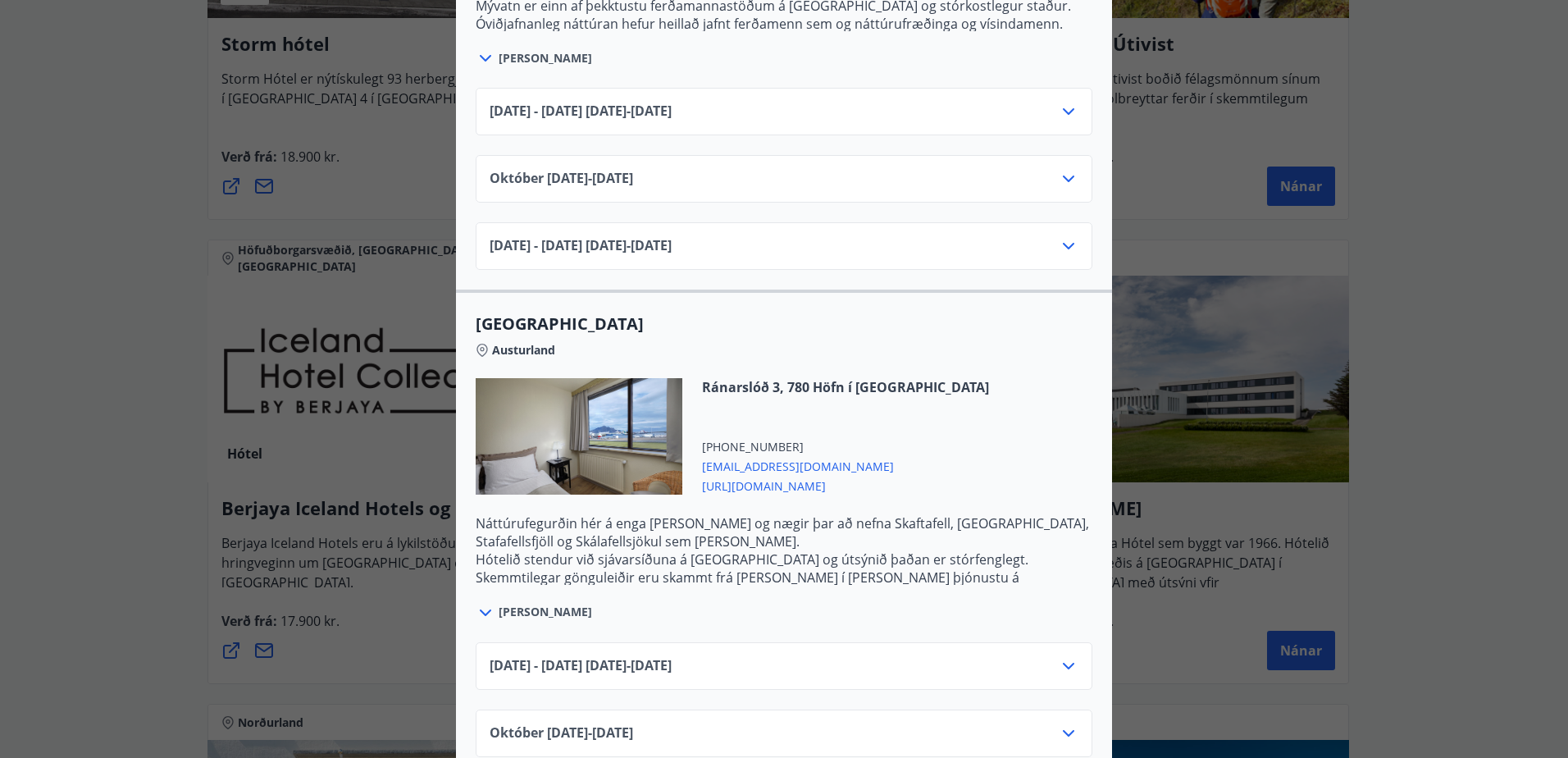
click at [140, 264] on div "Berjaya Iceland Hotels og Hótel Edda Berjaya Iceland Hotels og Hótel Edda eru h…" at bounding box center [784, 379] width 1568 height 758
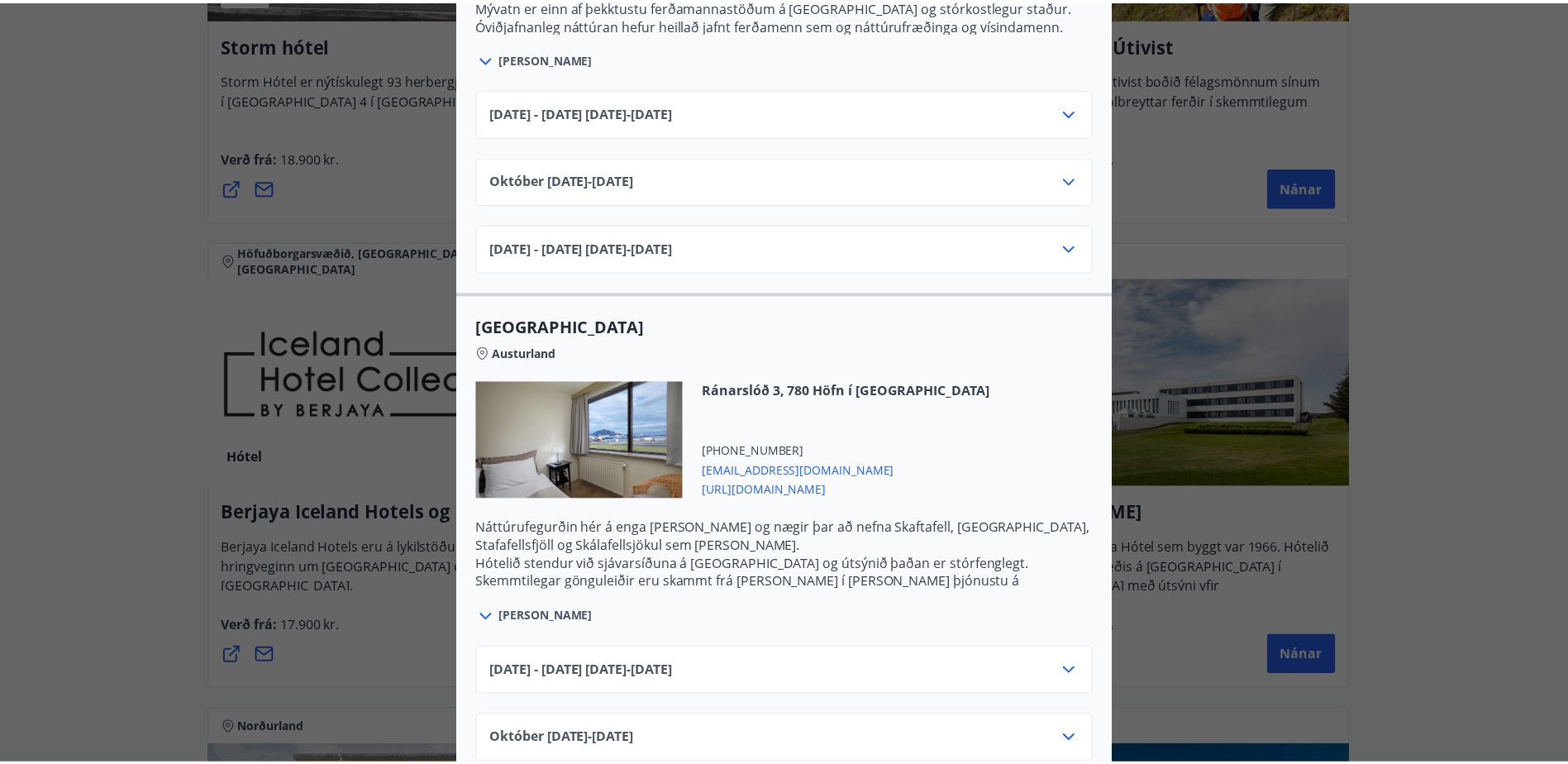
scroll to position [0, 0]
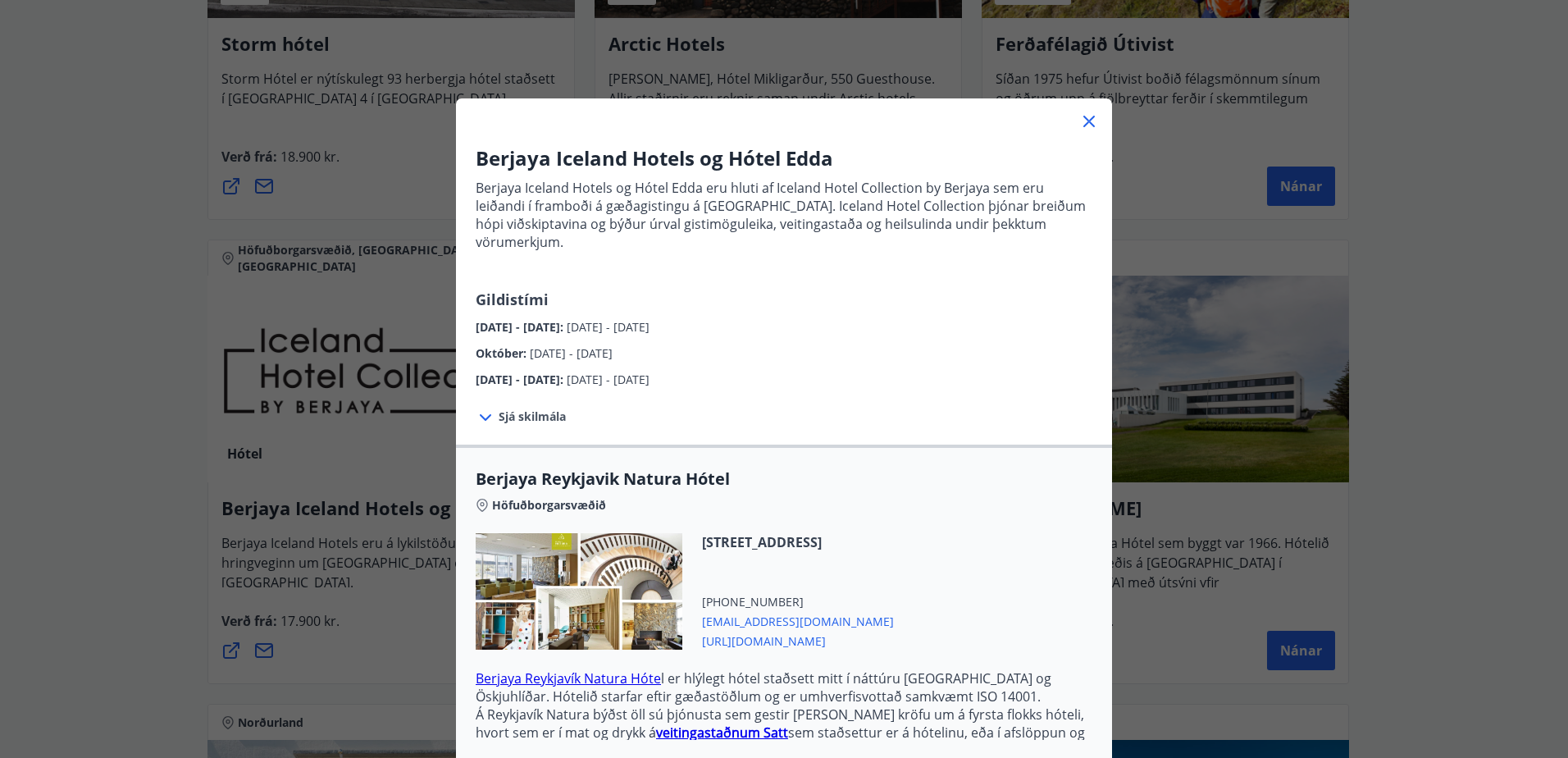
drag, startPoint x: 1093, startPoint y: 118, endPoint x: 1081, endPoint y: 119, distance: 12.0
click at [1092, 118] on div at bounding box center [784, 114] width 656 height 33
click at [1083, 119] on icon at bounding box center [1089, 121] width 12 height 12
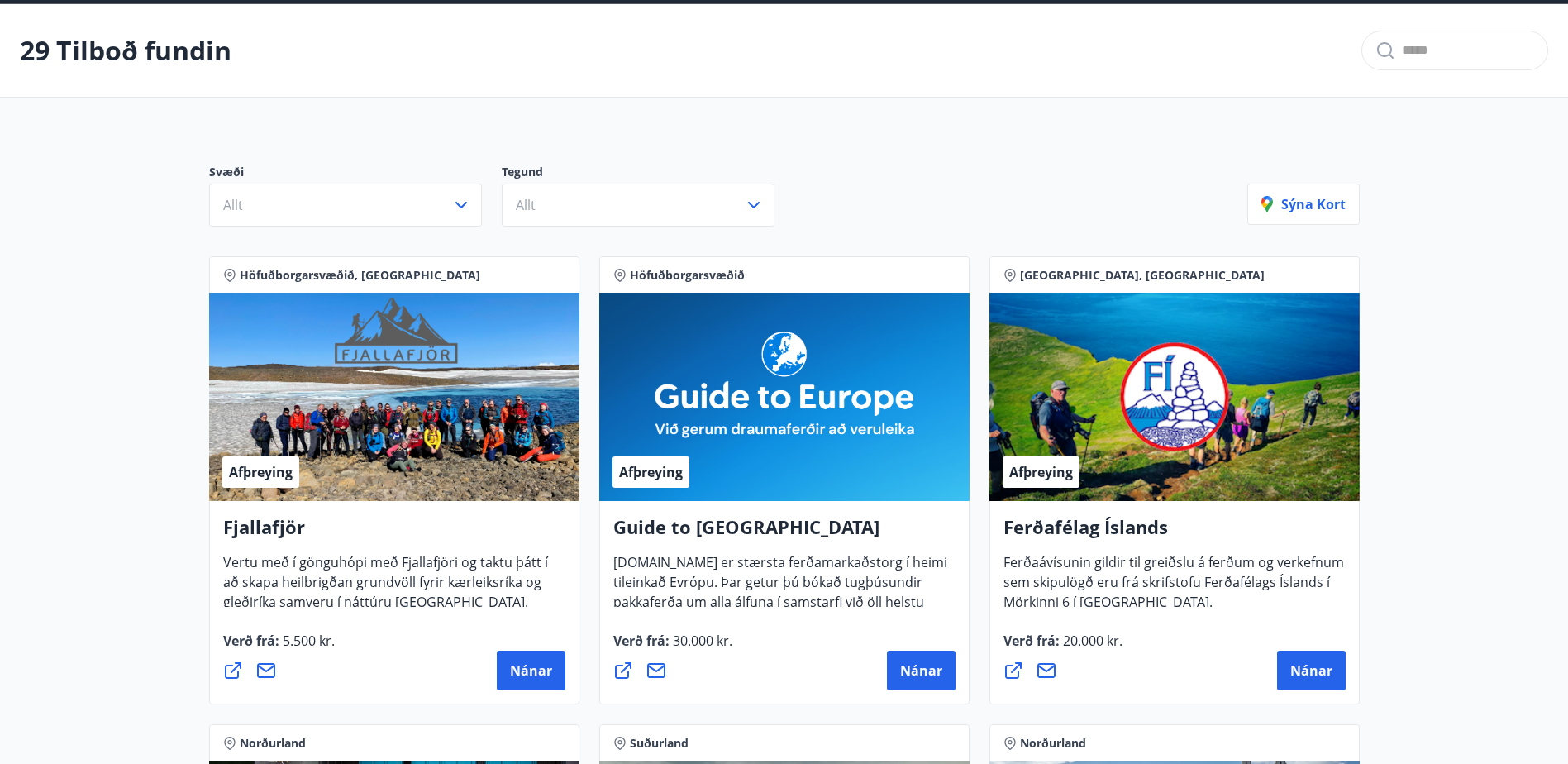
scroll to position [48, 0]
